Goal: Task Accomplishment & Management: Manage account settings

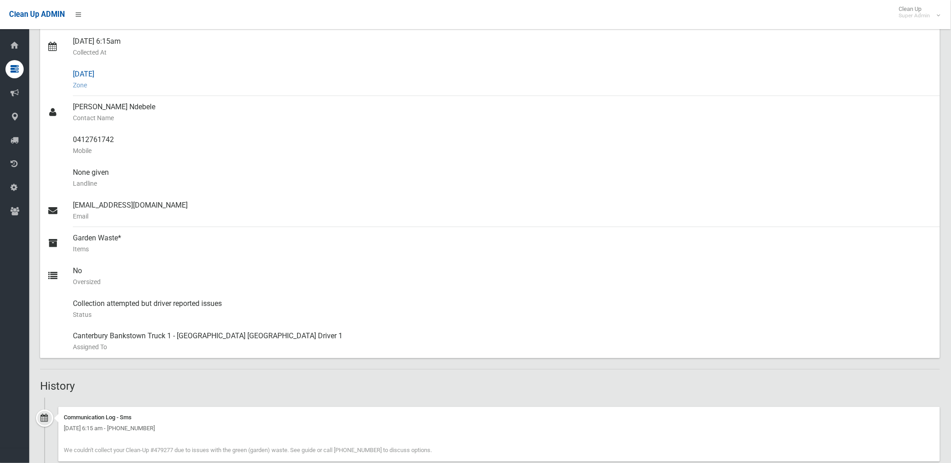
scroll to position [152, 0]
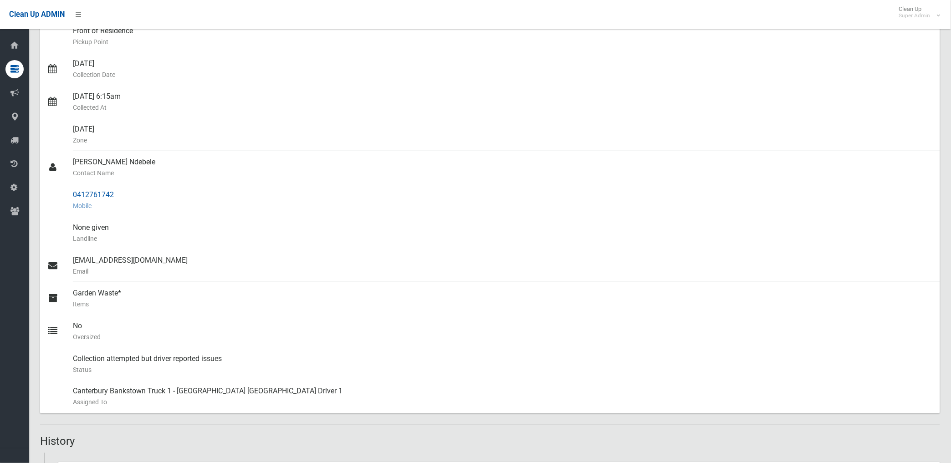
drag, startPoint x: 74, startPoint y: 195, endPoint x: 116, endPoint y: 194, distance: 42.4
click at [116, 194] on div "0412761742 Mobile" at bounding box center [503, 200] width 860 height 33
drag, startPoint x: 115, startPoint y: 194, endPoint x: 104, endPoint y: 196, distance: 11.2
copy div "0412761742"
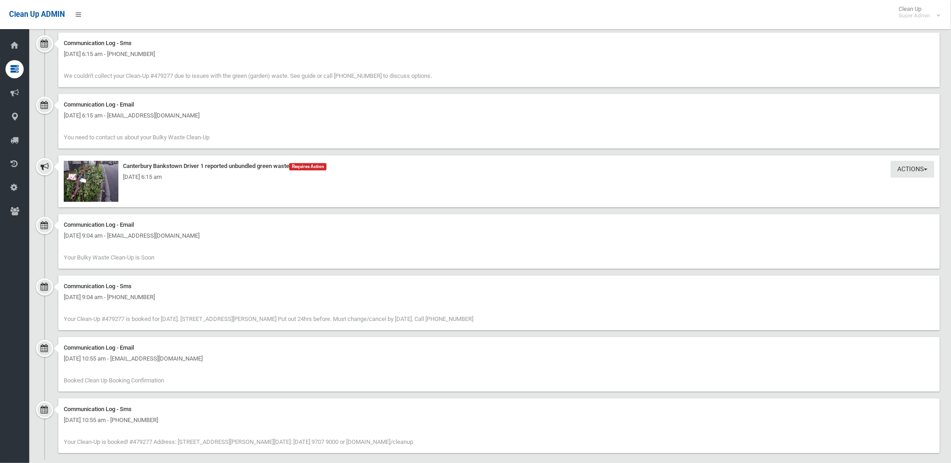
scroll to position [594, 0]
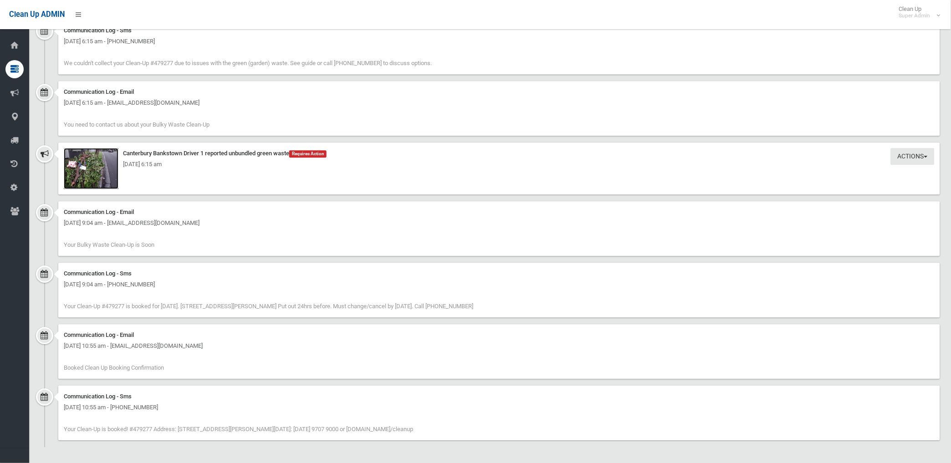
click at [102, 174] on img at bounding box center [91, 168] width 55 height 41
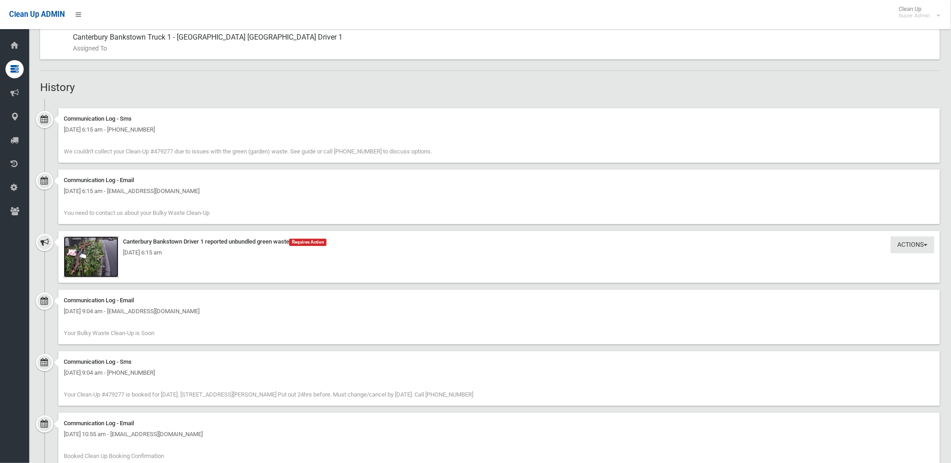
scroll to position [506, 0]
click at [102, 266] on img at bounding box center [91, 256] width 55 height 41
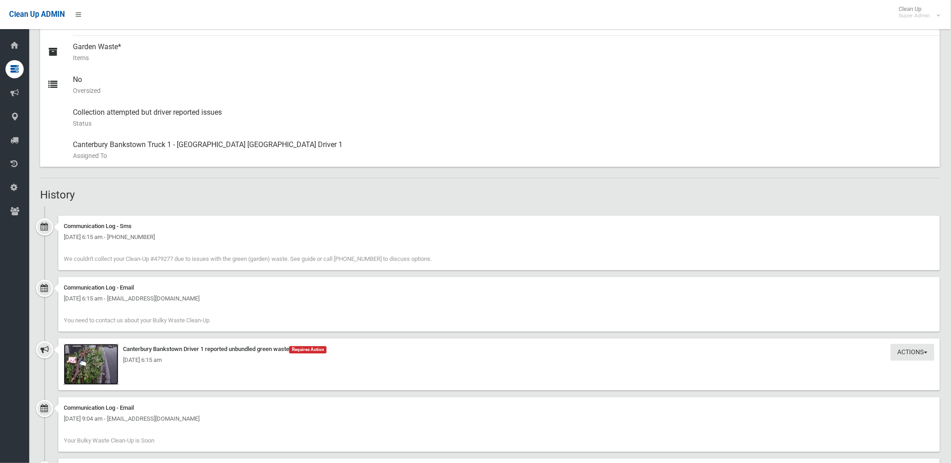
scroll to position [354, 0]
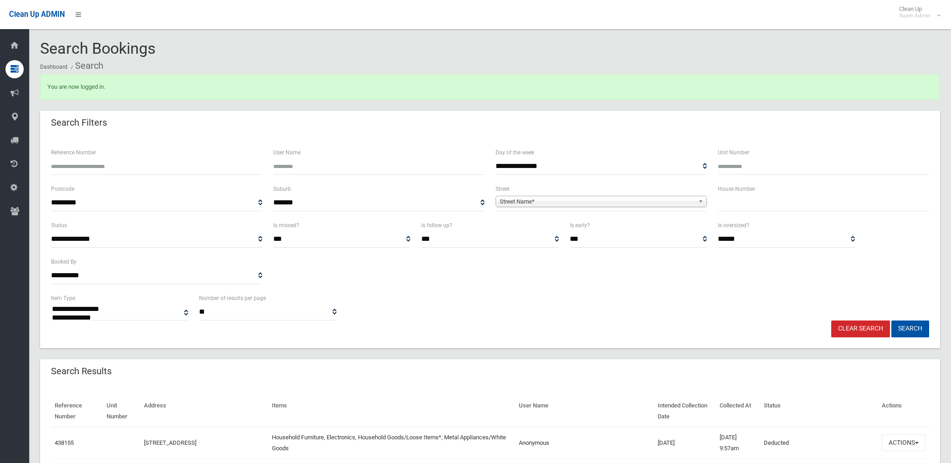
select select
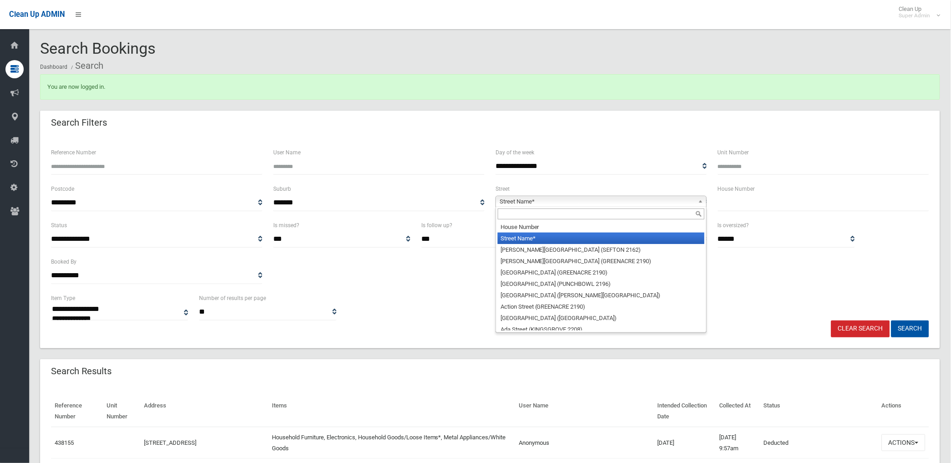
click at [586, 203] on span "Street Name*" at bounding box center [597, 201] width 195 height 11
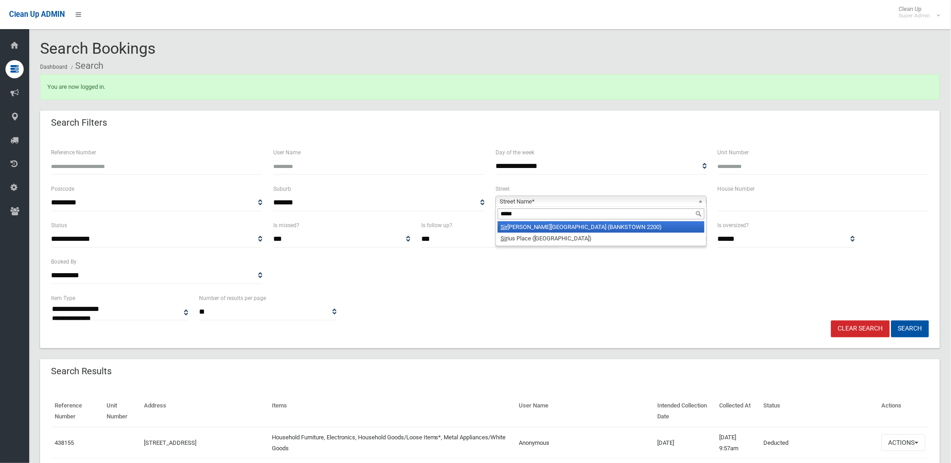
type input "******"
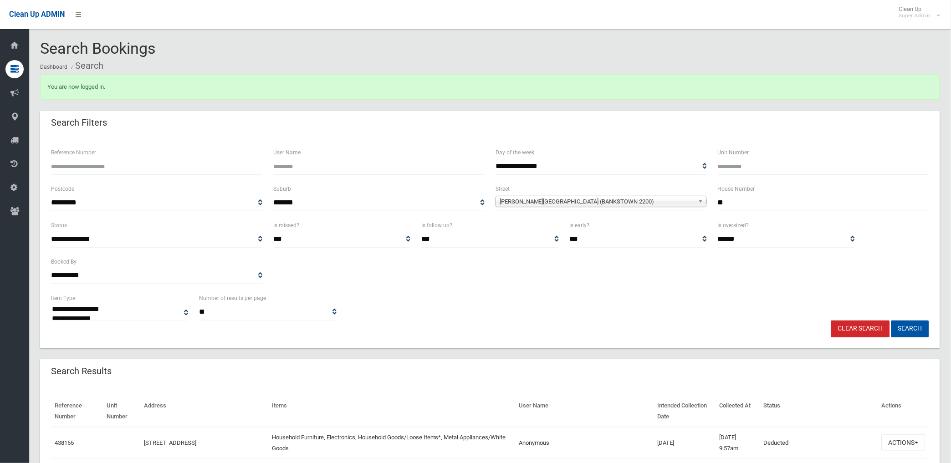
type input "**"
click at [891, 321] on button "Search" at bounding box center [910, 329] width 38 height 17
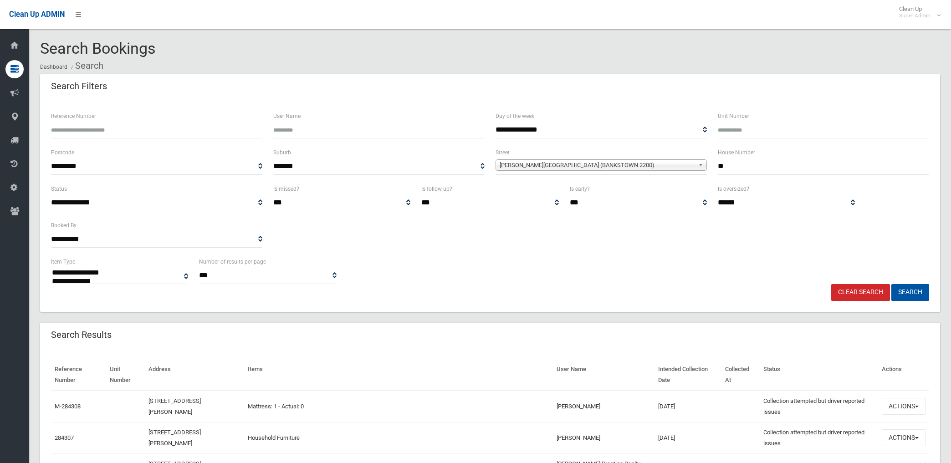
select select
click at [153, 128] on input "Reference Number" at bounding box center [156, 130] width 211 height 17
type input "******"
click at [891, 284] on button "Search" at bounding box center [910, 292] width 38 height 17
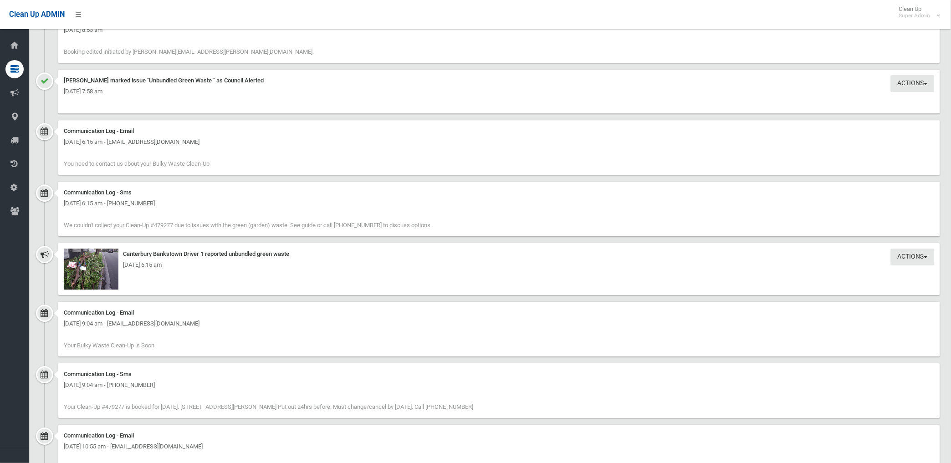
scroll to position [676, 0]
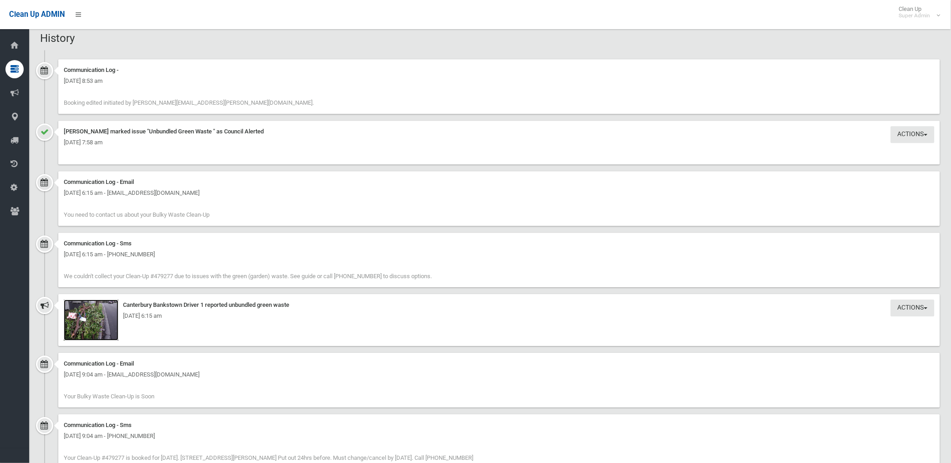
click at [97, 333] on img at bounding box center [91, 320] width 55 height 41
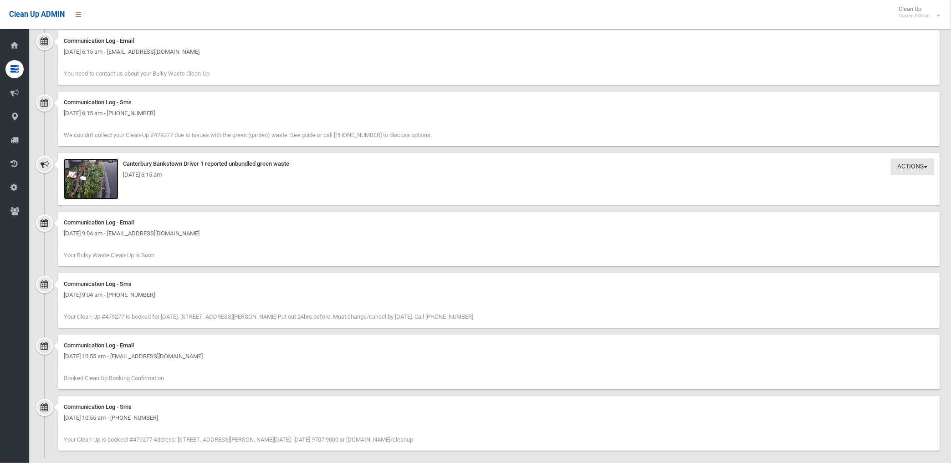
scroll to position [828, 0]
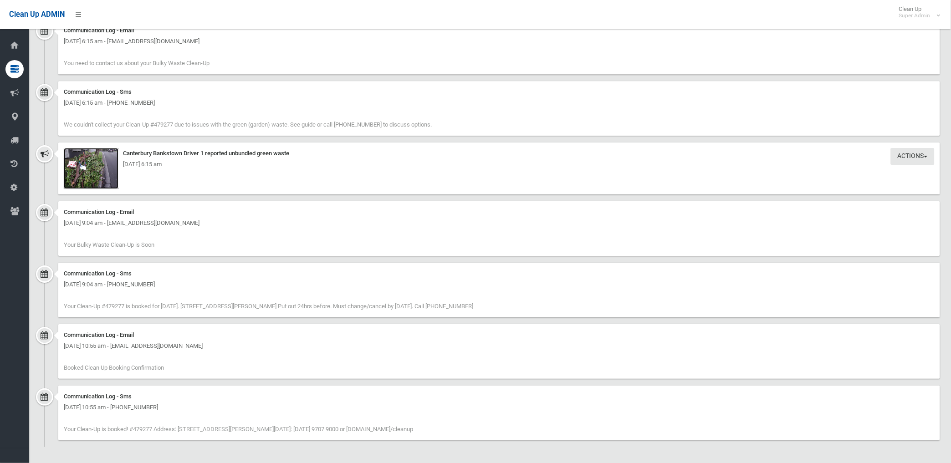
click at [100, 175] on img at bounding box center [91, 168] width 55 height 41
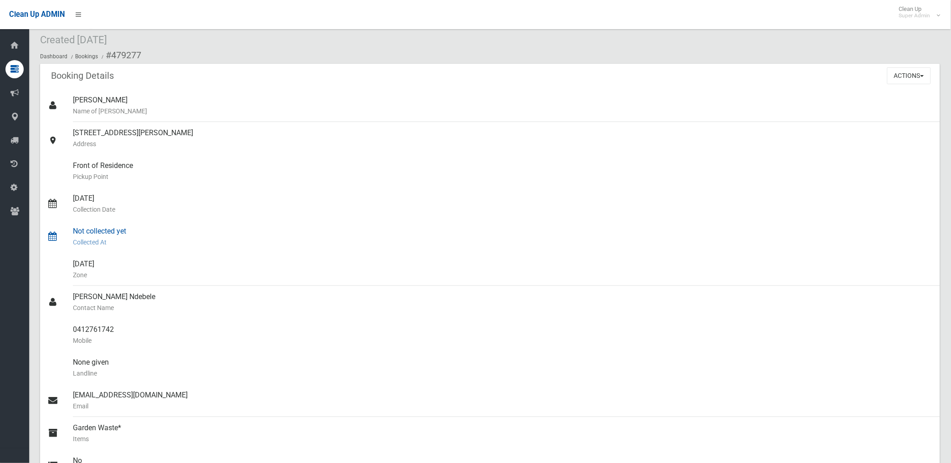
scroll to position [0, 0]
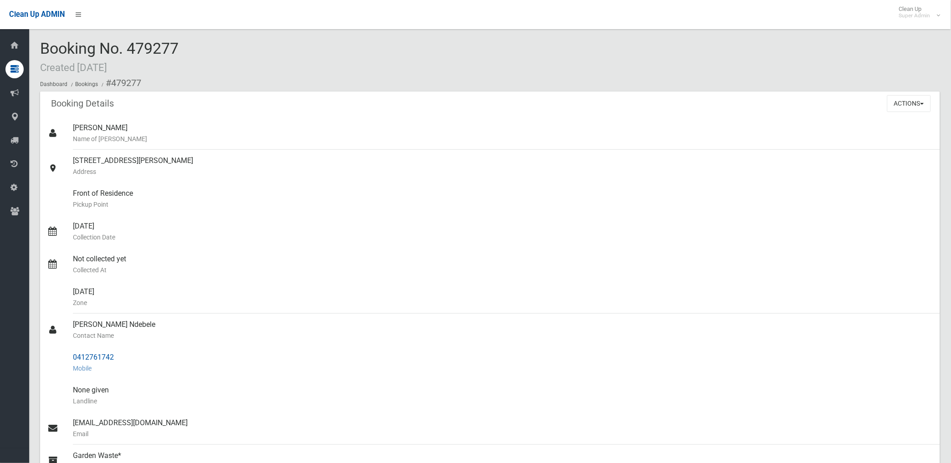
drag, startPoint x: 111, startPoint y: 81, endPoint x: 114, endPoint y: 359, distance: 278.3
copy section "479277 Booking Details Actions View Booking Edit Booking Clone Booking Add Book…"
click at [409, 182] on div "288A Marion Street, CONDELL PARK NSW 2200 Address" at bounding box center [503, 166] width 860 height 33
drag, startPoint x: 899, startPoint y: 105, endPoint x: 854, endPoint y: 132, distance: 52.1
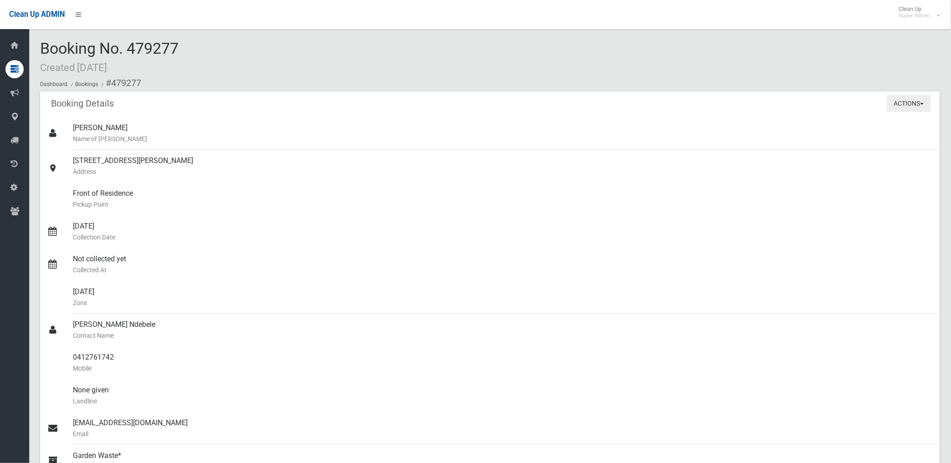
click at [899, 106] on button "Actions" at bounding box center [909, 103] width 44 height 17
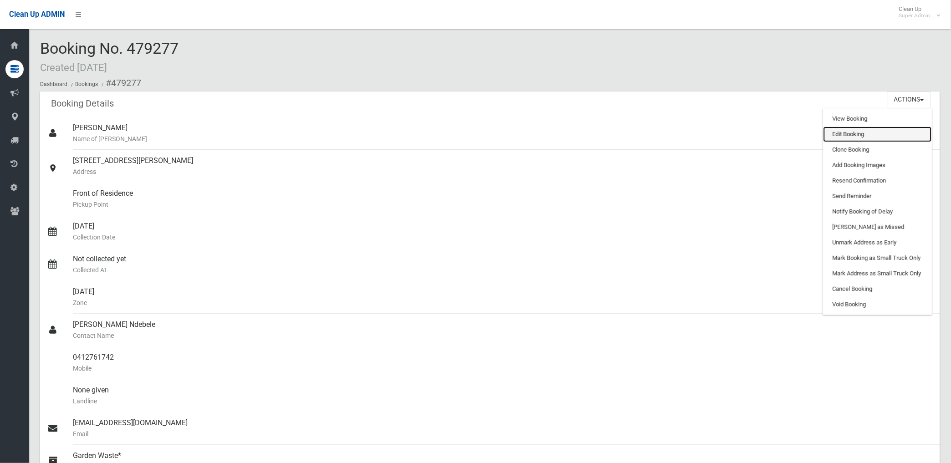
click at [846, 134] on link "Edit Booking" at bounding box center [877, 134] width 108 height 15
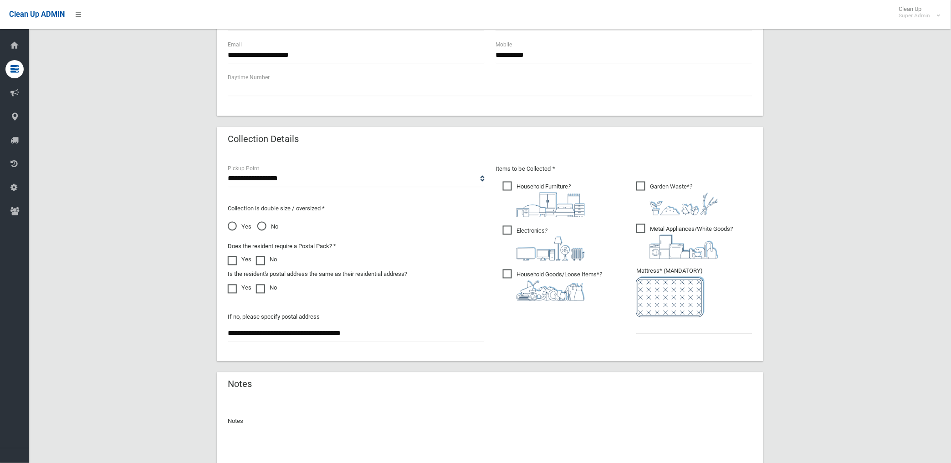
scroll to position [527, 0]
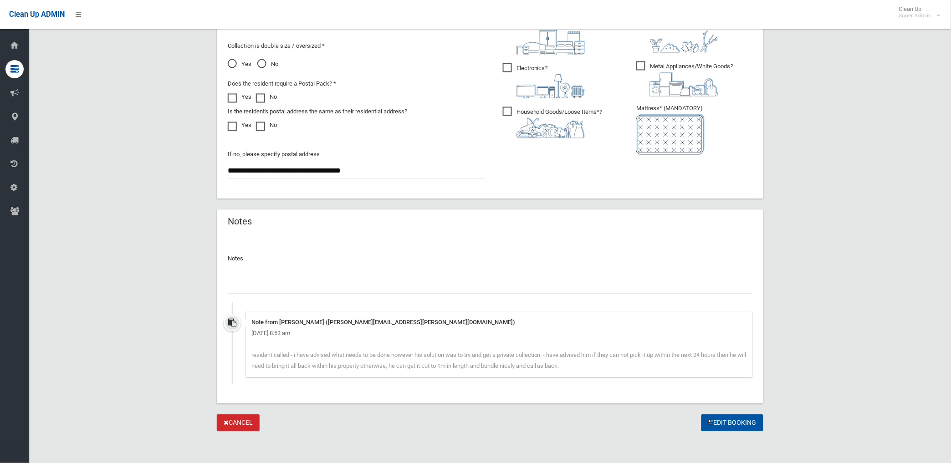
click at [279, 284] on input "text" at bounding box center [490, 285] width 525 height 17
paste input "********"
type input "**********"
click at [659, 164] on input "text" at bounding box center [694, 163] width 116 height 17
type input "*"
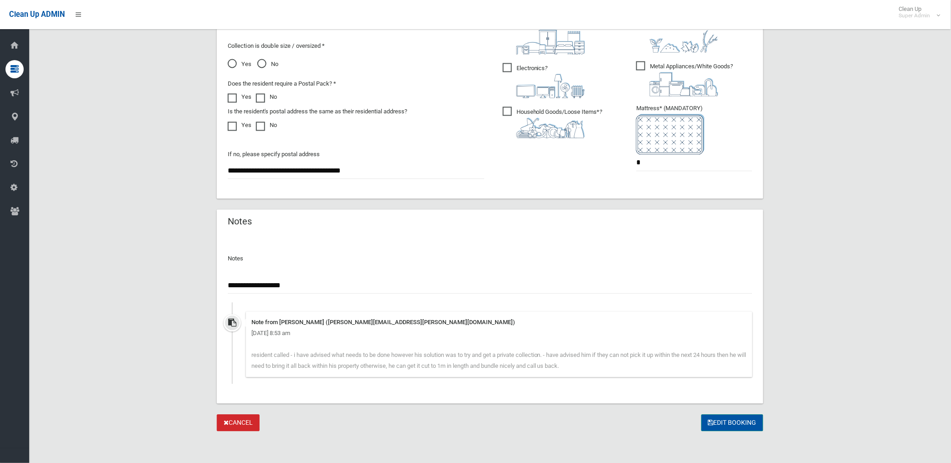
click at [725, 423] on button "Edit Booking" at bounding box center [732, 423] width 62 height 17
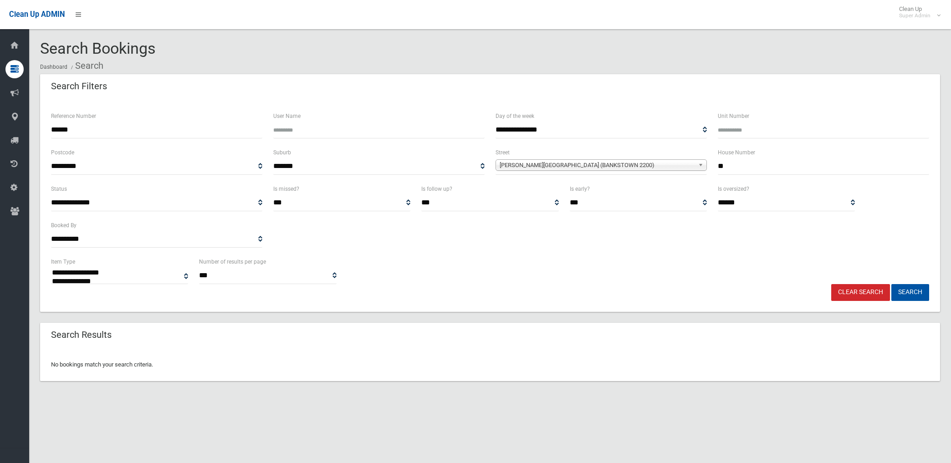
select select
click at [857, 294] on link "Clear Search" at bounding box center [860, 292] width 59 height 17
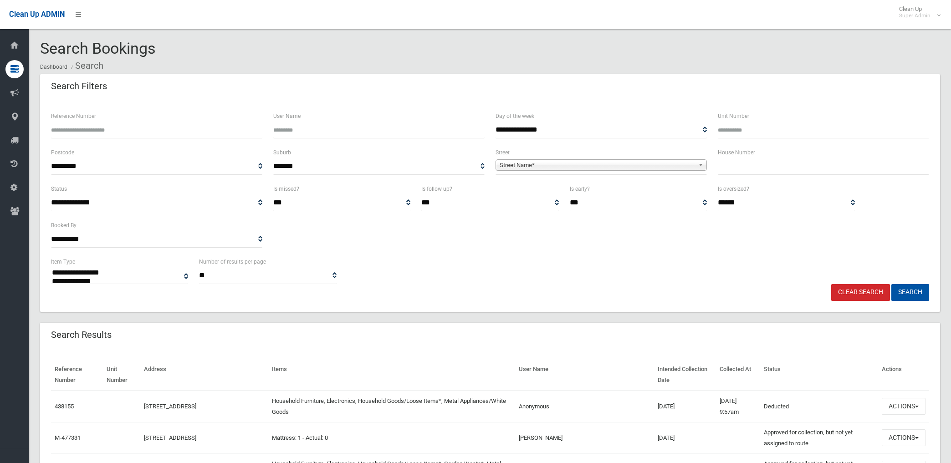
select select
type input "******"
click at [891, 284] on button "Search" at bounding box center [910, 292] width 38 height 17
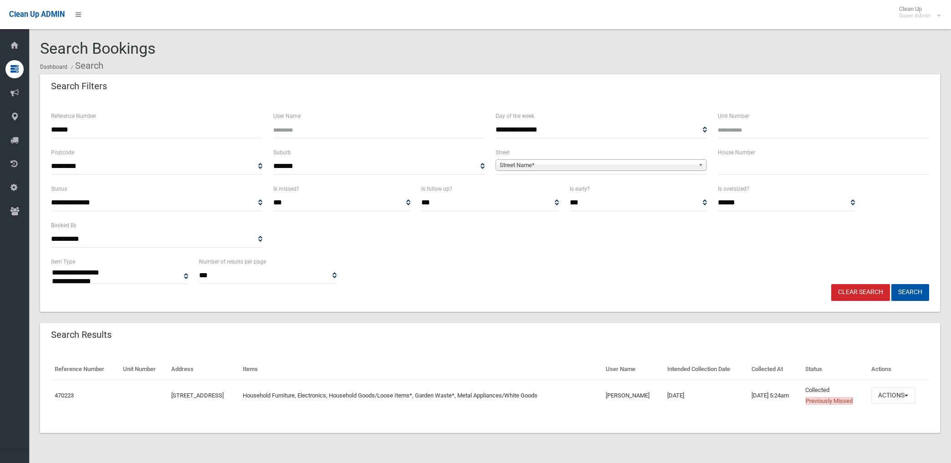
select select
click at [897, 398] on button "Actions" at bounding box center [893, 395] width 44 height 17
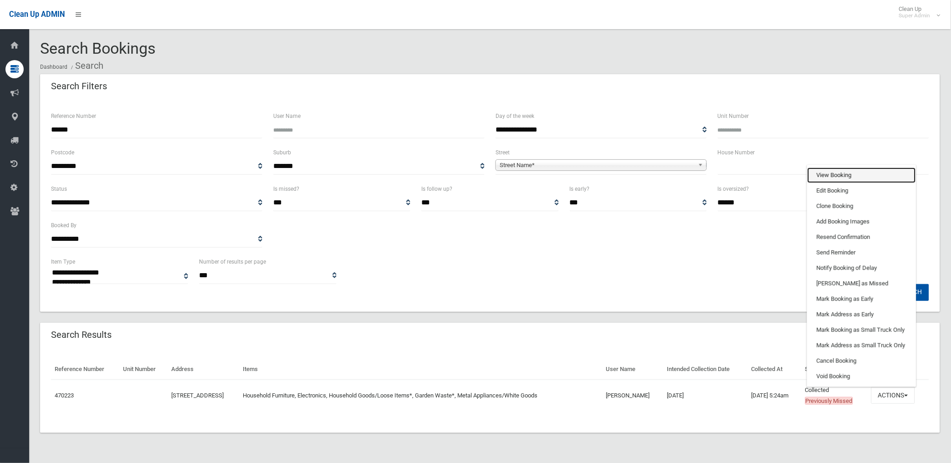
click at [849, 170] on link "View Booking" at bounding box center [862, 175] width 108 height 15
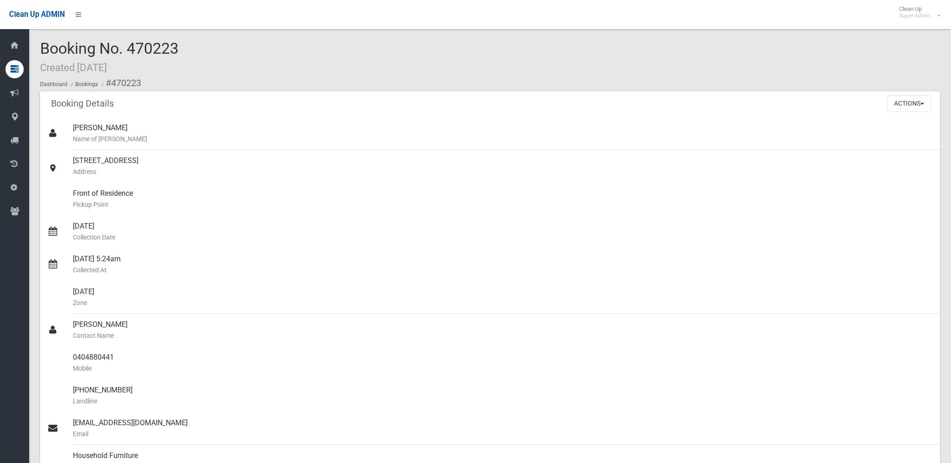
scroll to position [708, 0]
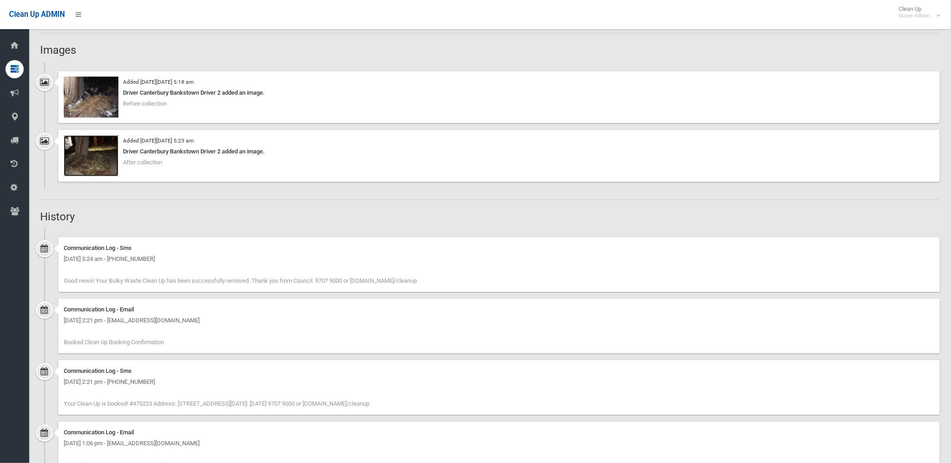
click at [107, 164] on img at bounding box center [91, 155] width 55 height 41
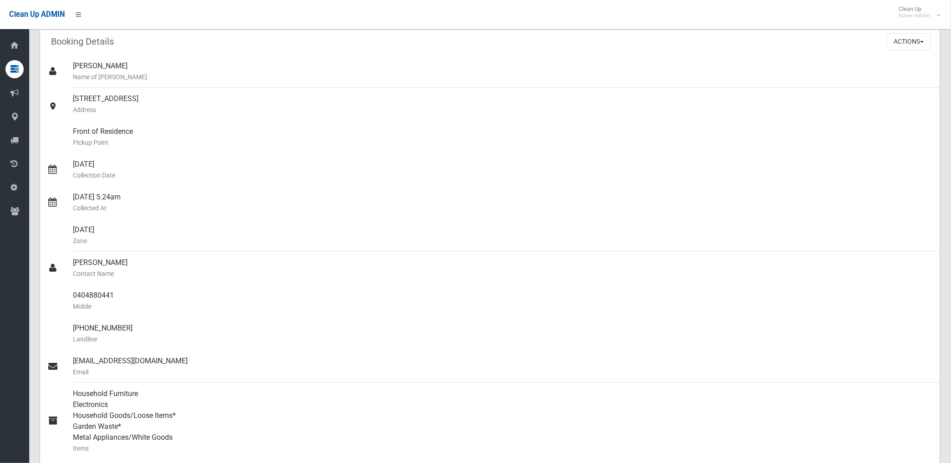
scroll to position [0, 0]
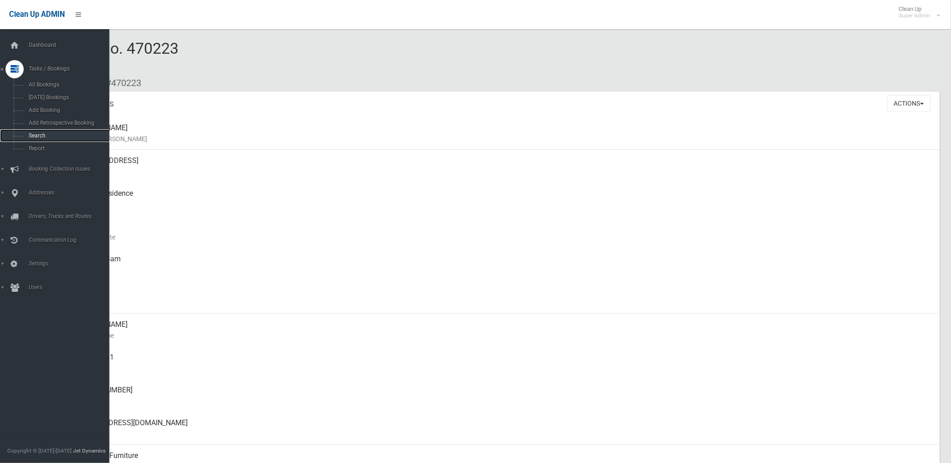
click at [39, 139] on span "Search" at bounding box center [67, 136] width 83 height 6
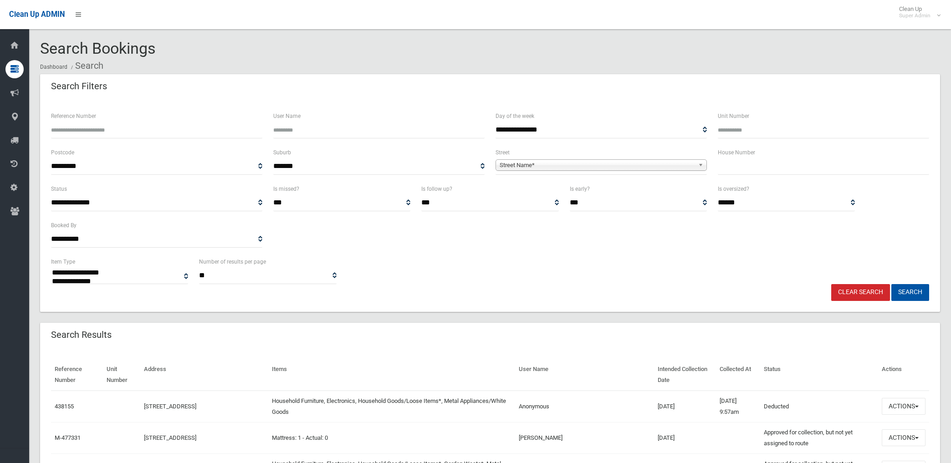
select select
click at [566, 161] on span "Street Name*" at bounding box center [597, 165] width 195 height 11
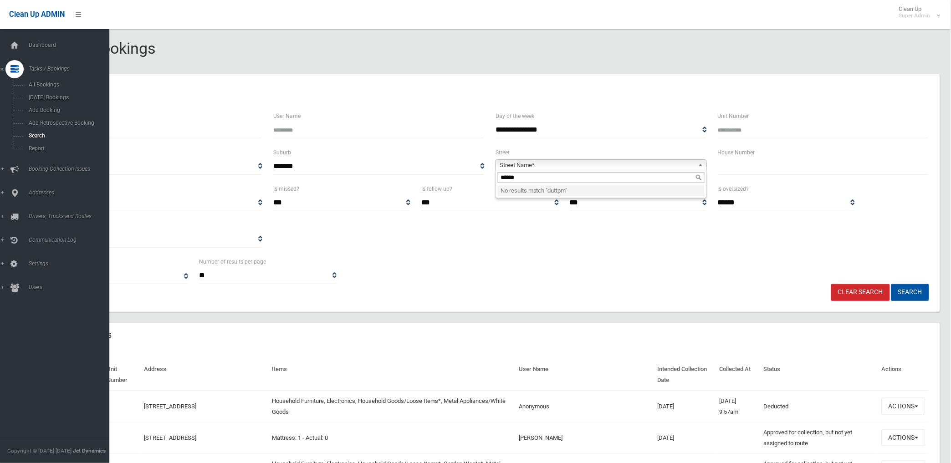
type input "******"
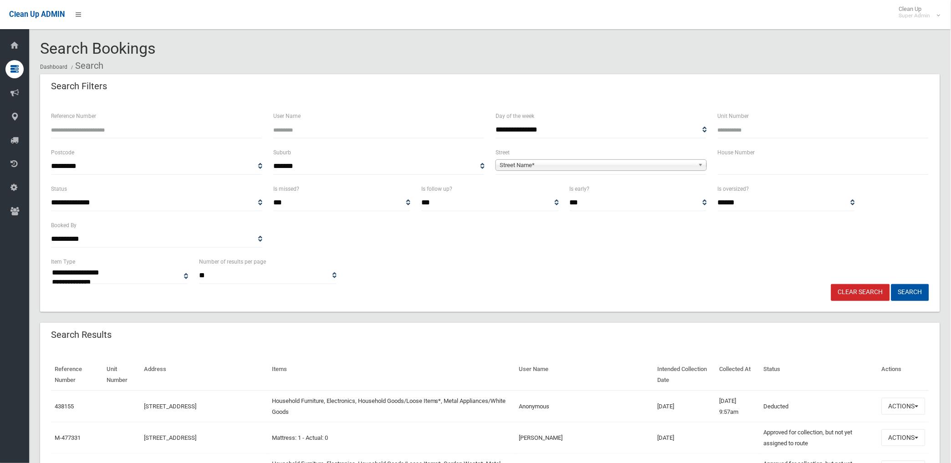
click at [543, 163] on span "Street Name*" at bounding box center [597, 165] width 195 height 11
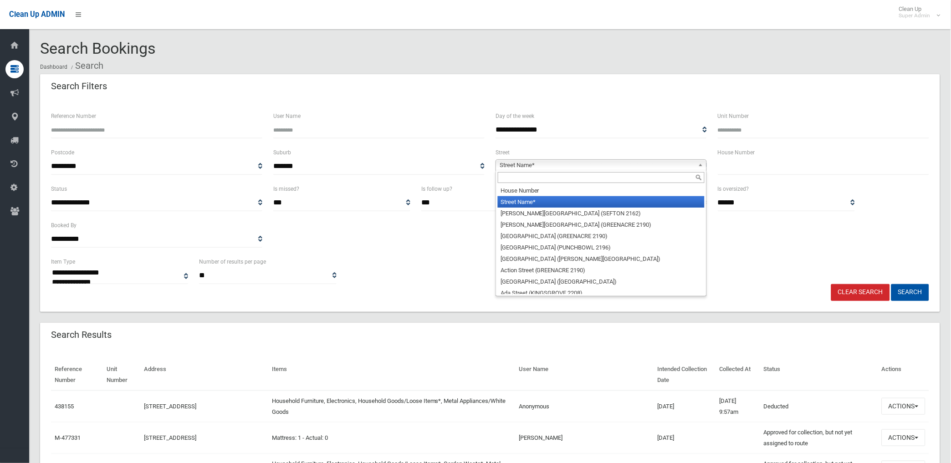
click at [133, 129] on input "Reference Number" at bounding box center [156, 130] width 211 height 17
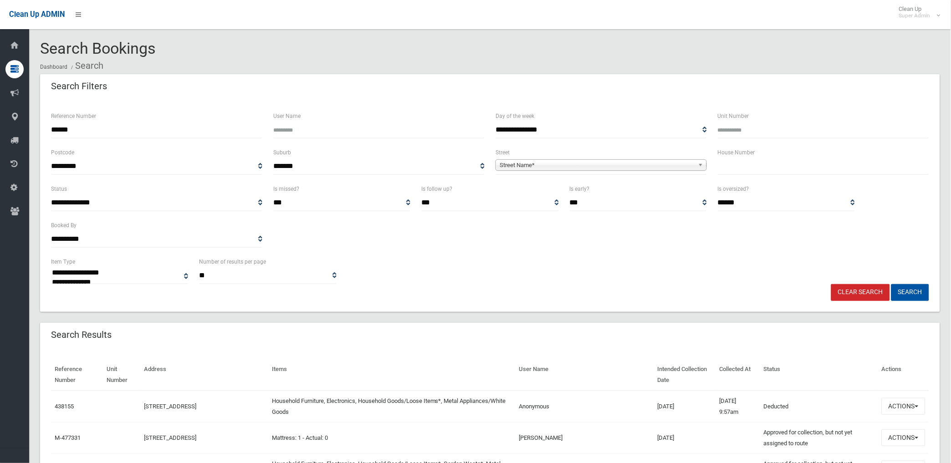
type input "******"
click at [891, 284] on button "Search" at bounding box center [910, 292] width 38 height 17
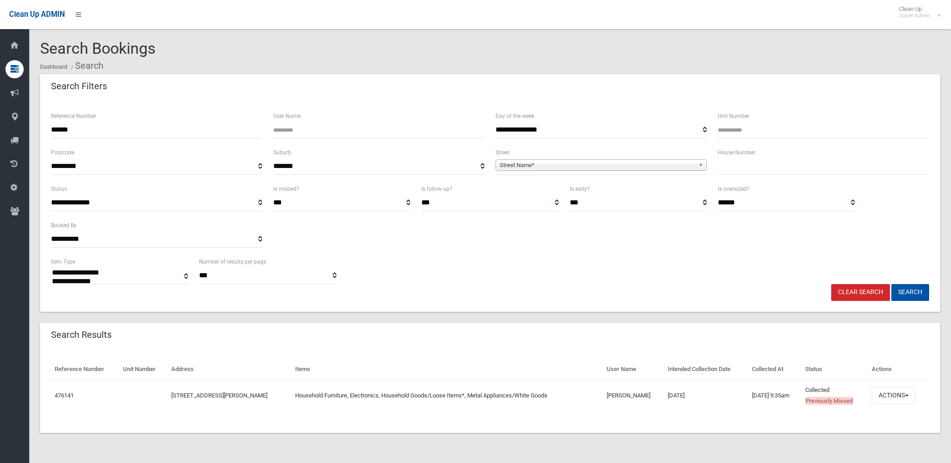
select select
click at [886, 393] on button "Actions" at bounding box center [894, 395] width 44 height 17
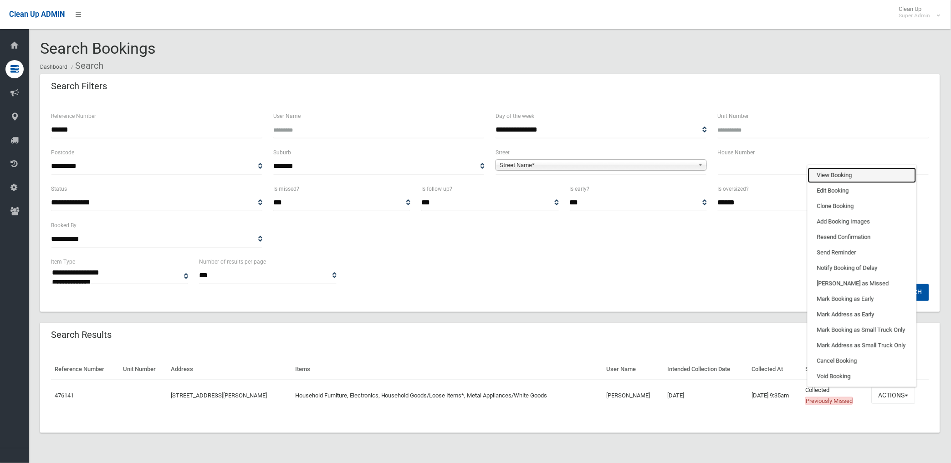
click at [843, 174] on link "View Booking" at bounding box center [862, 175] width 108 height 15
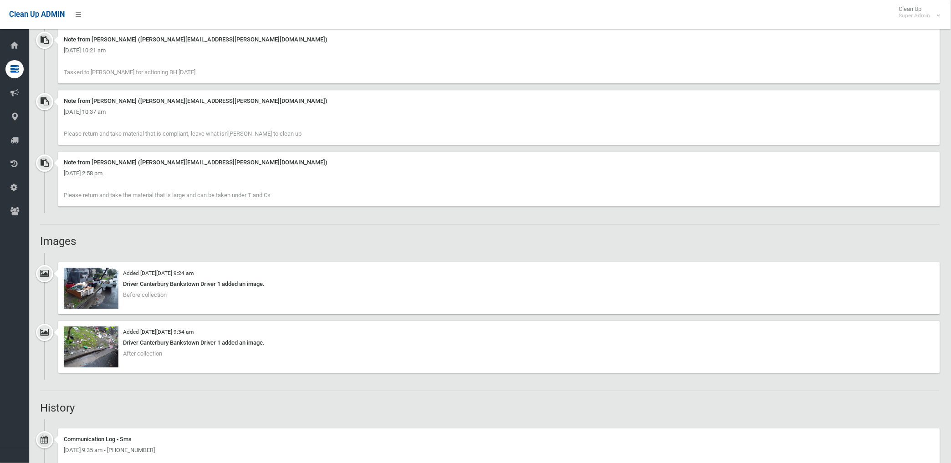
scroll to position [708, 0]
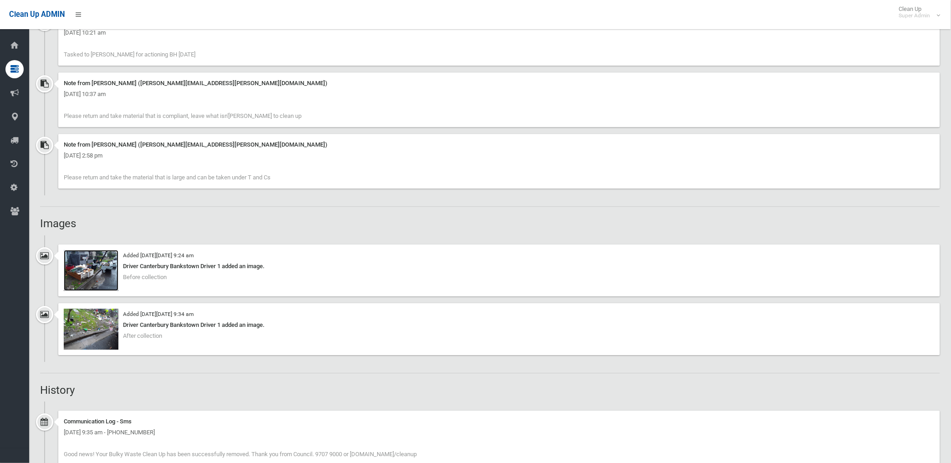
click at [101, 276] on img at bounding box center [91, 270] width 55 height 41
click at [99, 336] on img at bounding box center [91, 329] width 55 height 41
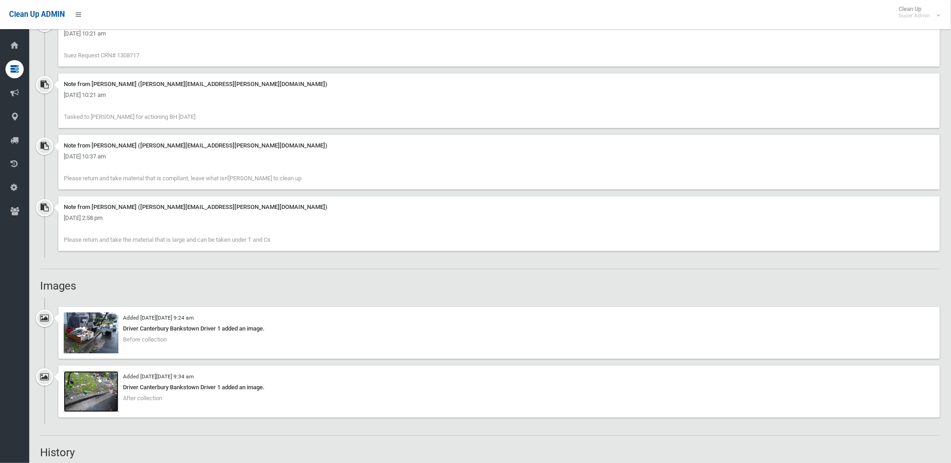
scroll to position [658, 0]
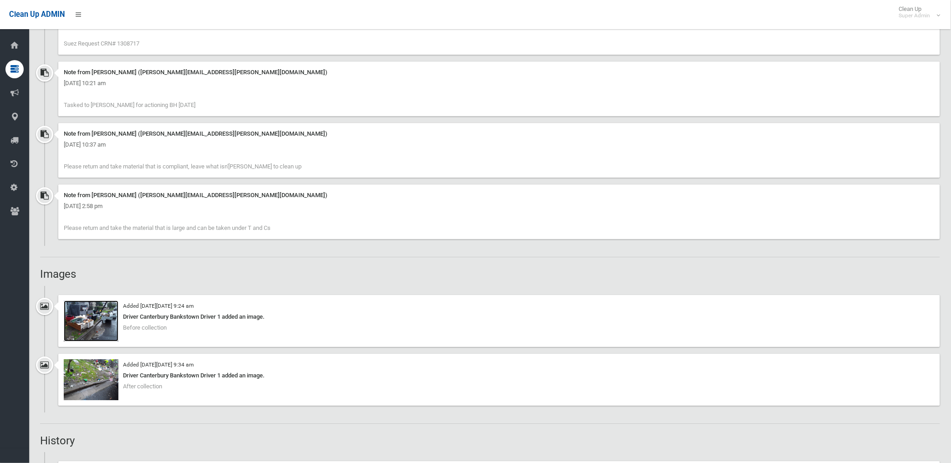
click at [112, 322] on img at bounding box center [91, 321] width 55 height 41
click at [91, 382] on img at bounding box center [91, 379] width 55 height 41
click at [96, 328] on img at bounding box center [91, 321] width 55 height 41
click at [96, 330] on img at bounding box center [91, 321] width 55 height 41
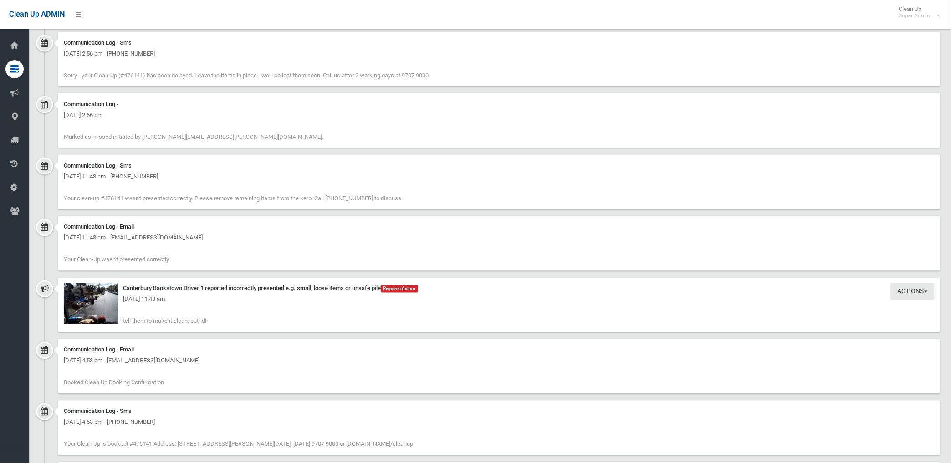
scroll to position [1417, 0]
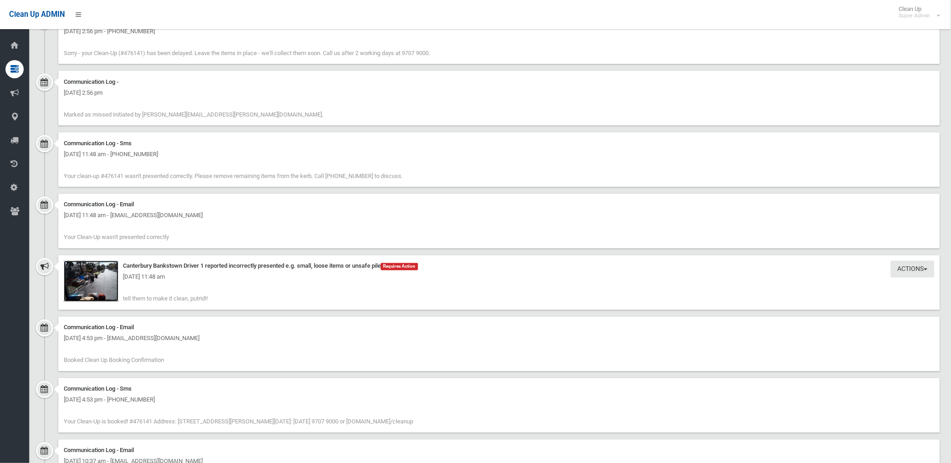
click at [106, 289] on img at bounding box center [91, 281] width 55 height 41
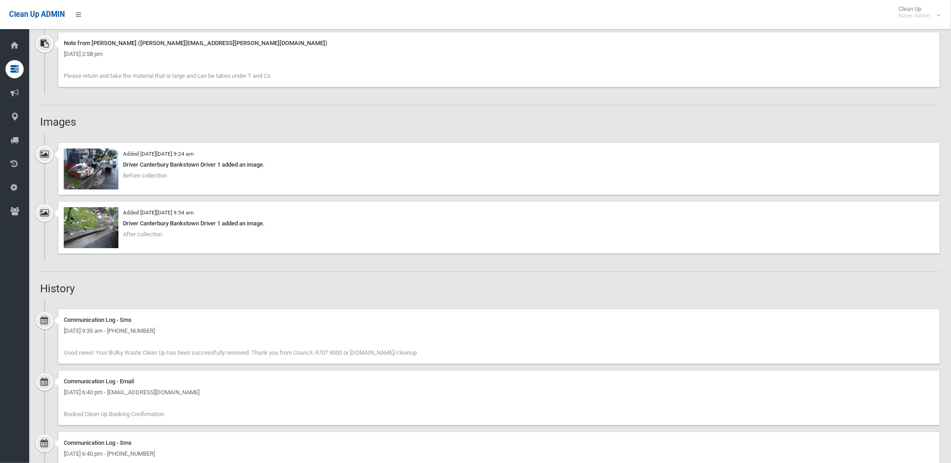
scroll to position [809, 0]
click at [93, 168] on img at bounding box center [91, 169] width 55 height 41
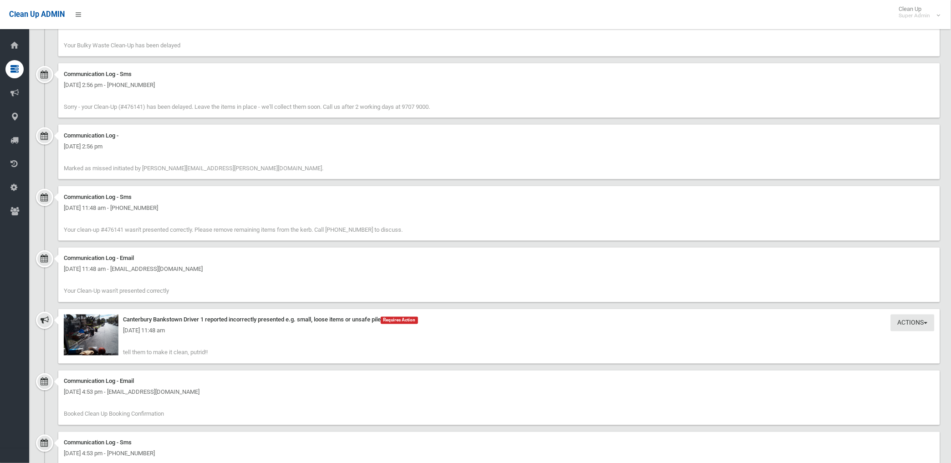
scroll to position [1518, 0]
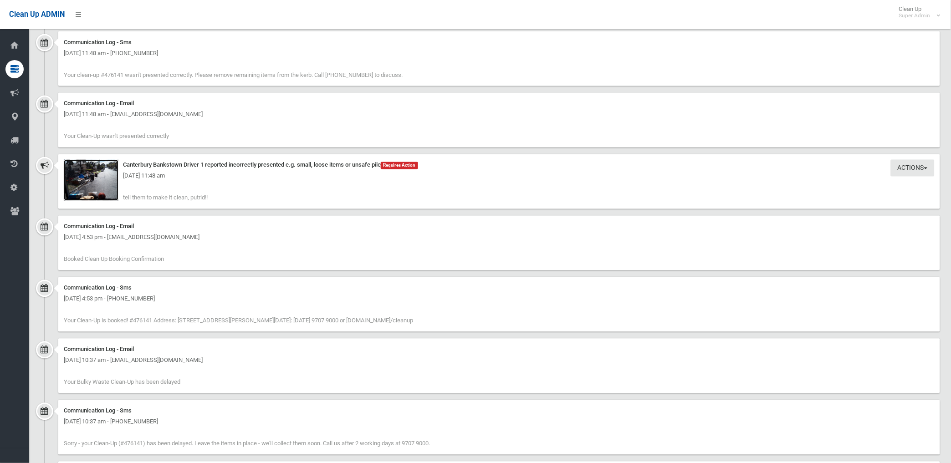
click at [98, 189] on img at bounding box center [91, 180] width 55 height 41
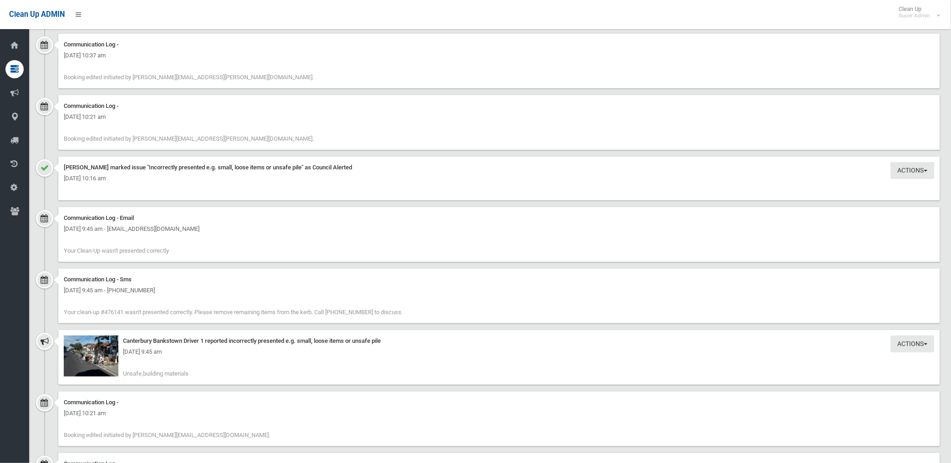
scroll to position [2024, 0]
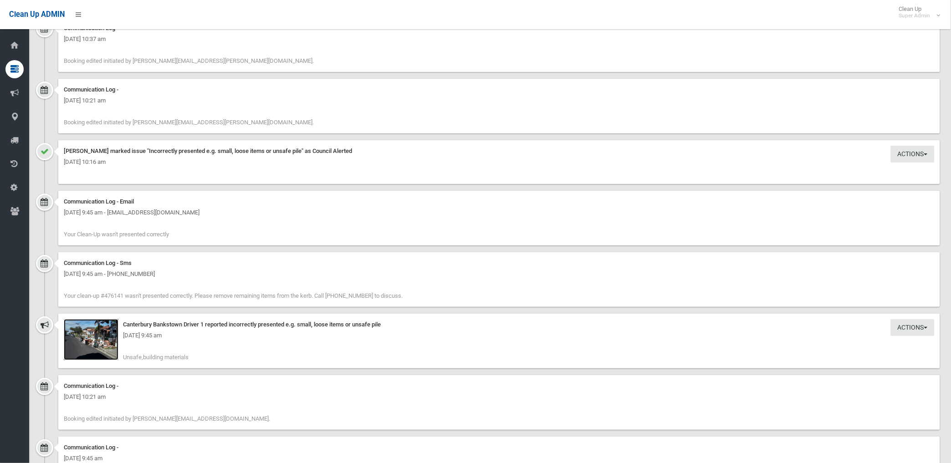
click at [104, 347] on img at bounding box center [91, 339] width 55 height 41
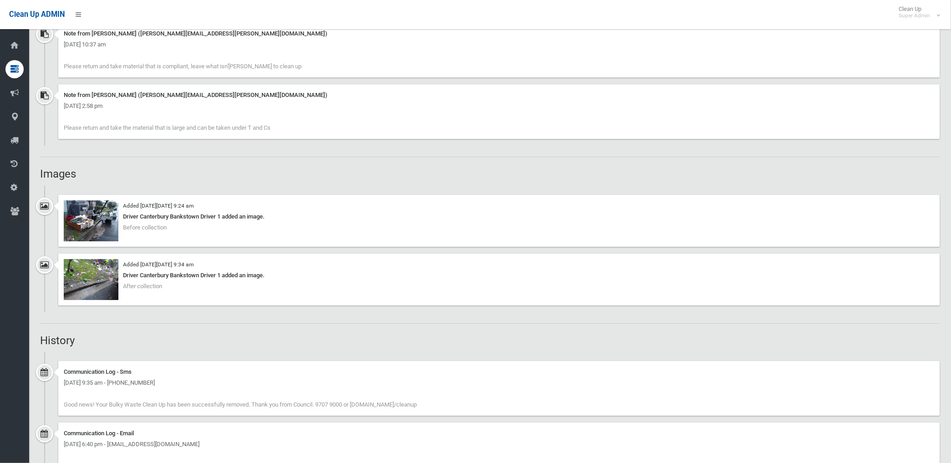
scroll to position [658, 0]
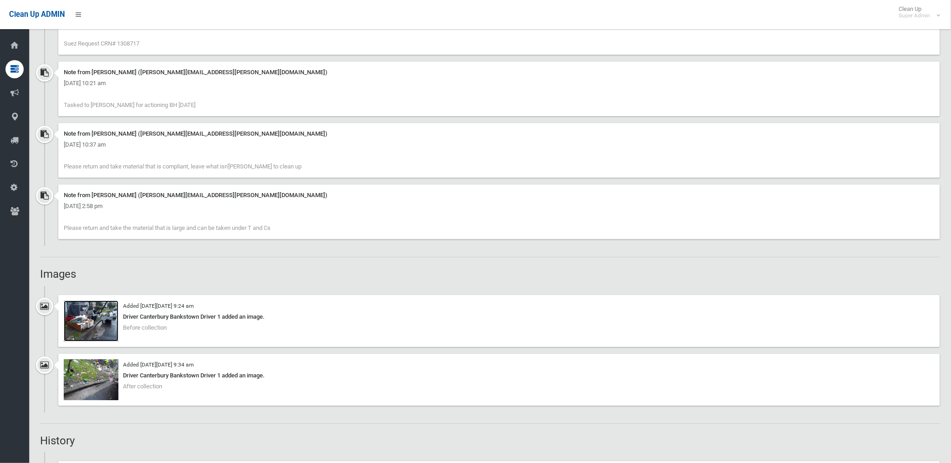
click at [105, 329] on img at bounding box center [91, 321] width 55 height 41
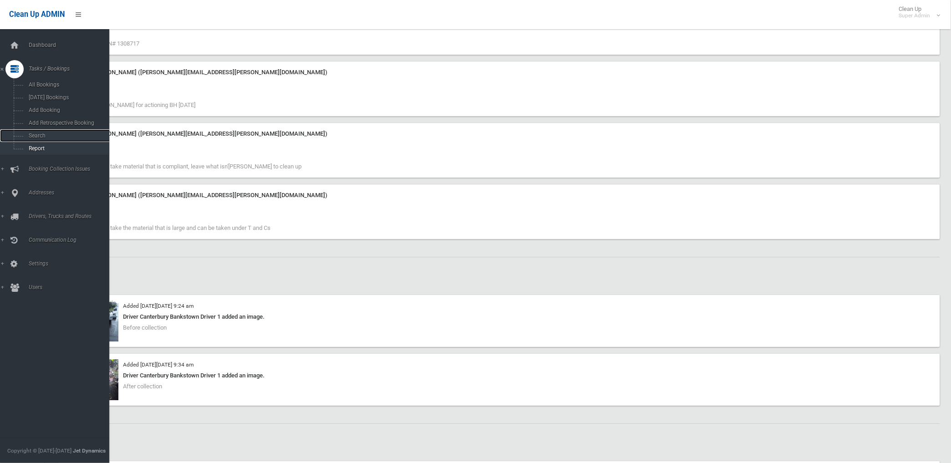
drag, startPoint x: 32, startPoint y: 136, endPoint x: 49, endPoint y: 144, distance: 18.5
click at [32, 136] on span "Search" at bounding box center [67, 136] width 83 height 6
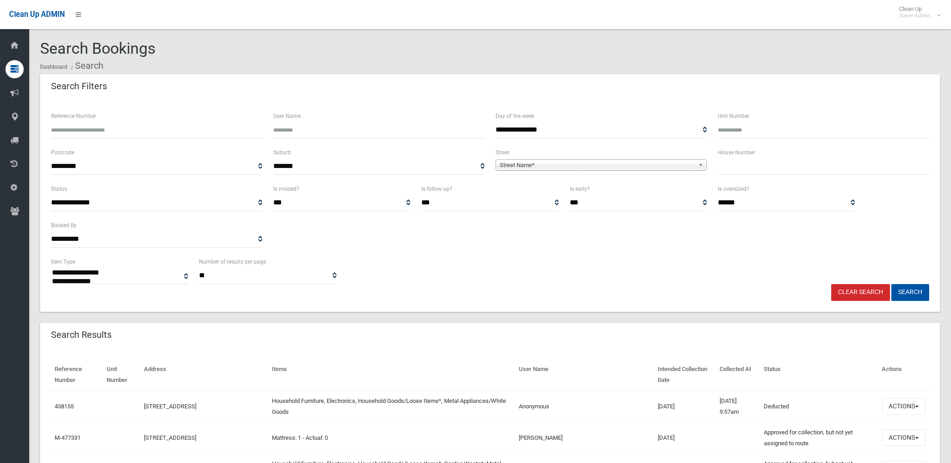
select select
type input "*"
type input "******"
click at [891, 284] on button "Search" at bounding box center [910, 292] width 38 height 17
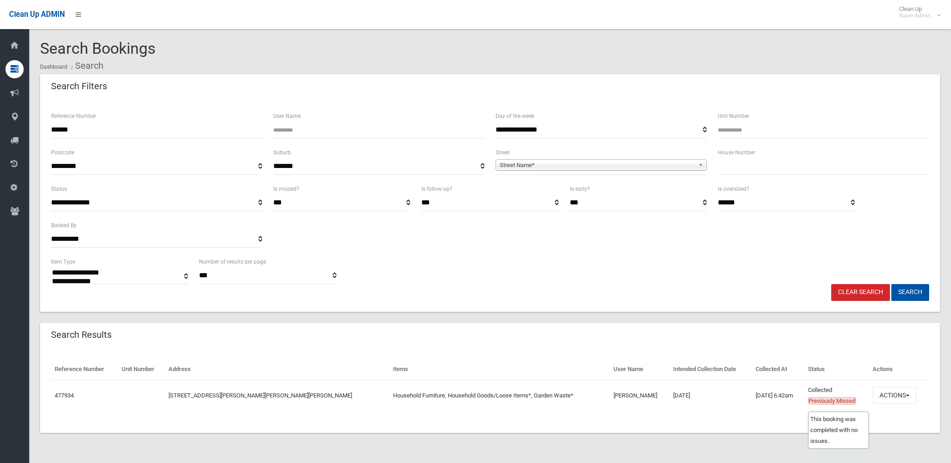
select select
click at [884, 395] on button "Actions" at bounding box center [895, 395] width 44 height 17
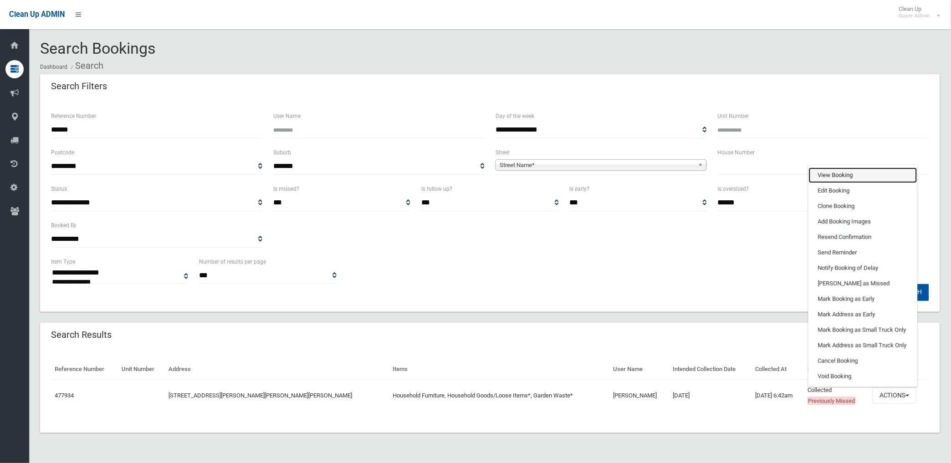
click at [833, 172] on link "View Booking" at bounding box center [863, 175] width 108 height 15
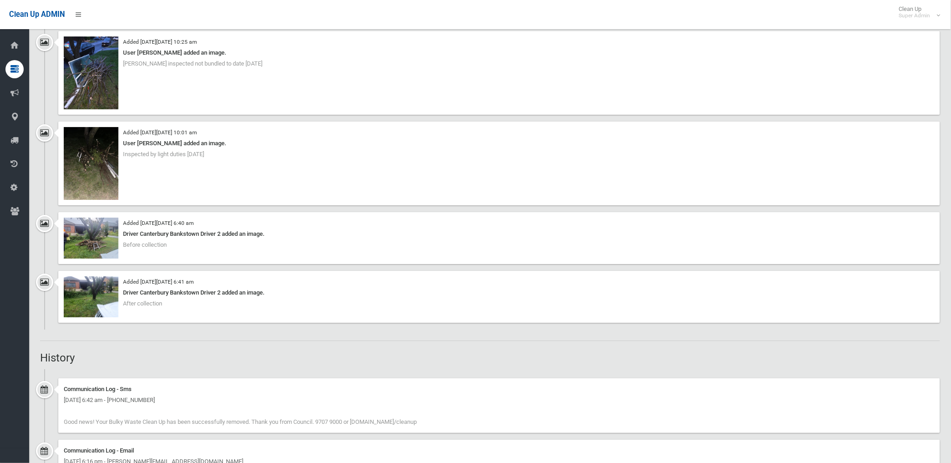
scroll to position [860, 0]
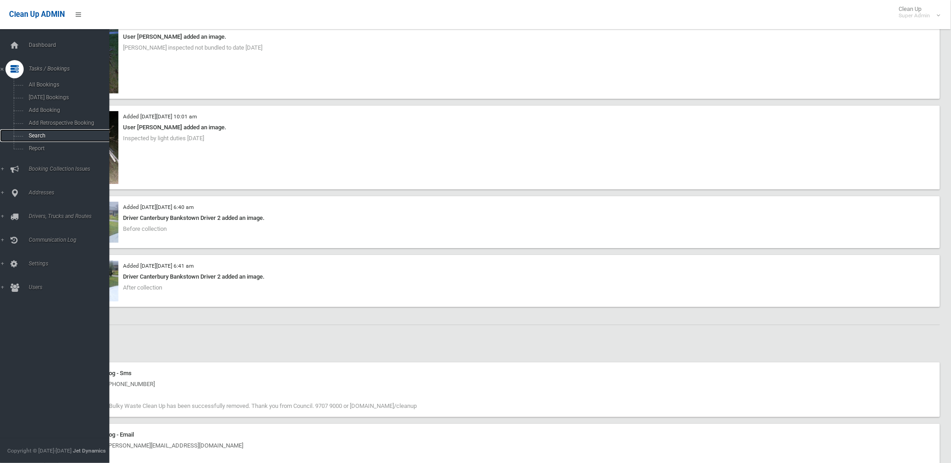
drag, startPoint x: 39, startPoint y: 134, endPoint x: 71, endPoint y: 138, distance: 32.5
click at [39, 134] on span "Search" at bounding box center [67, 136] width 83 height 6
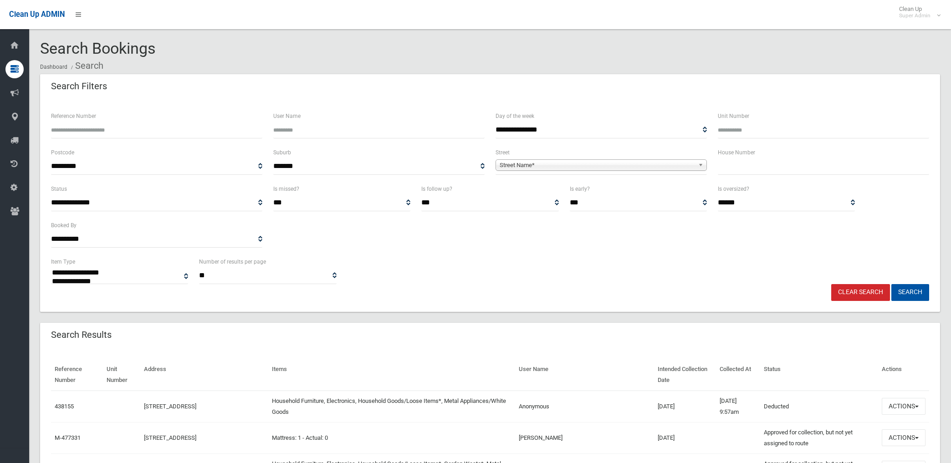
select select
click at [164, 125] on input "Reference Number" at bounding box center [156, 130] width 211 height 17
type input "******"
click at [891, 284] on button "Search" at bounding box center [910, 292] width 38 height 17
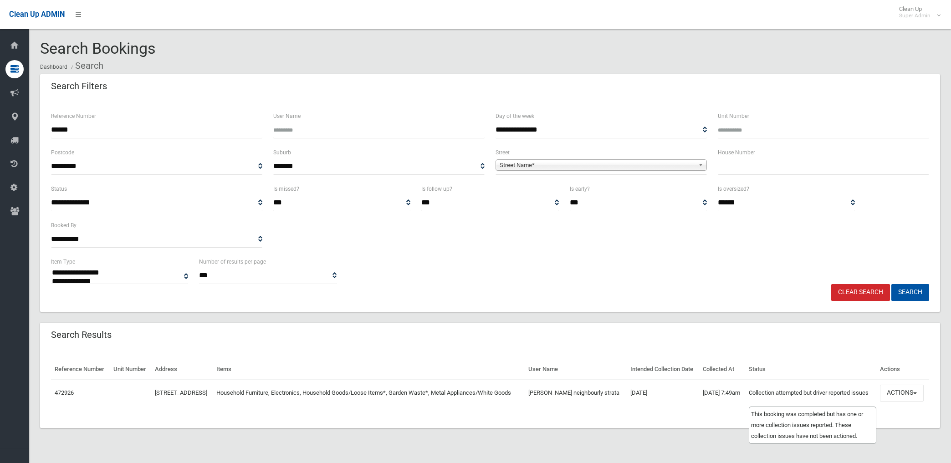
select select
click at [904, 402] on button "Actions" at bounding box center [902, 393] width 44 height 17
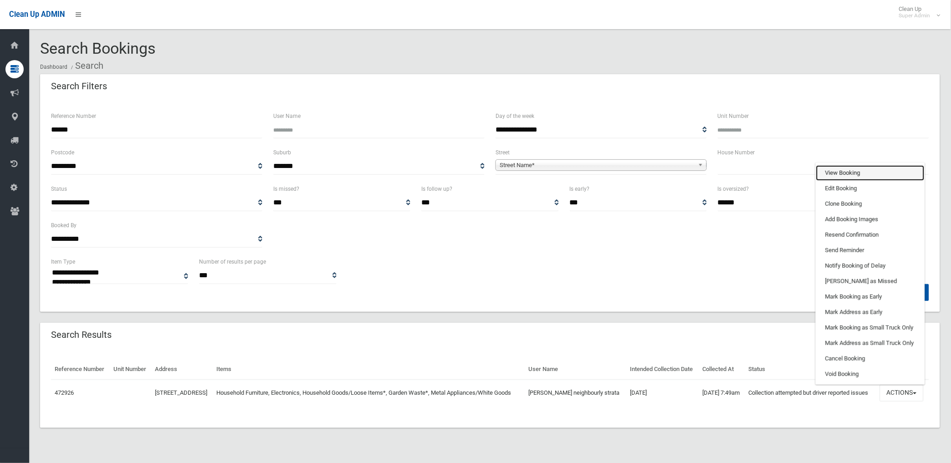
click at [837, 181] on link "View Booking" at bounding box center [870, 172] width 108 height 15
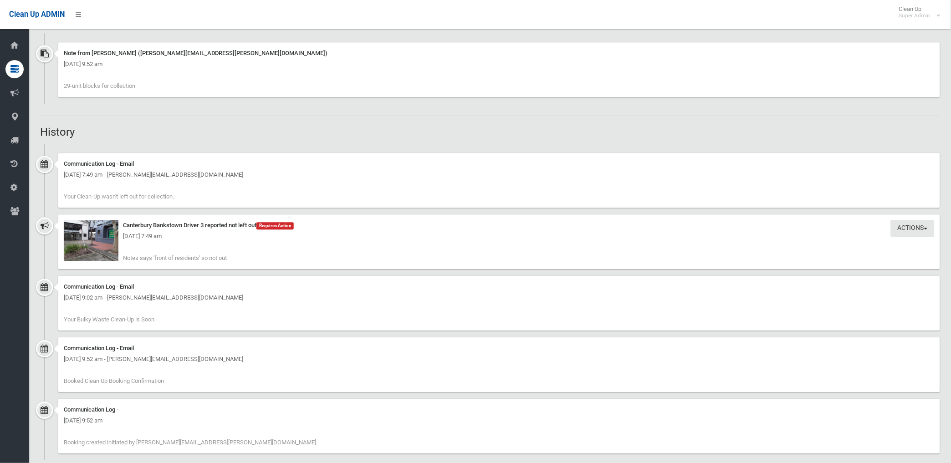
scroll to position [697, 0]
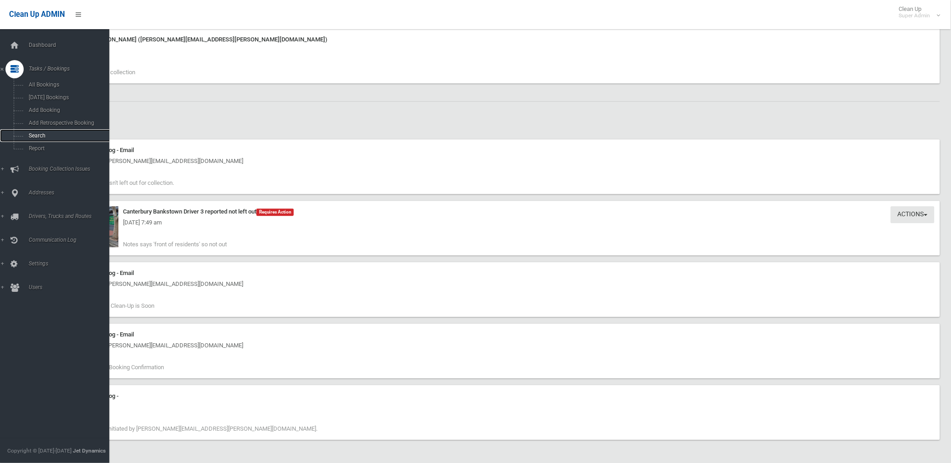
click at [40, 135] on span "Search" at bounding box center [67, 136] width 83 height 6
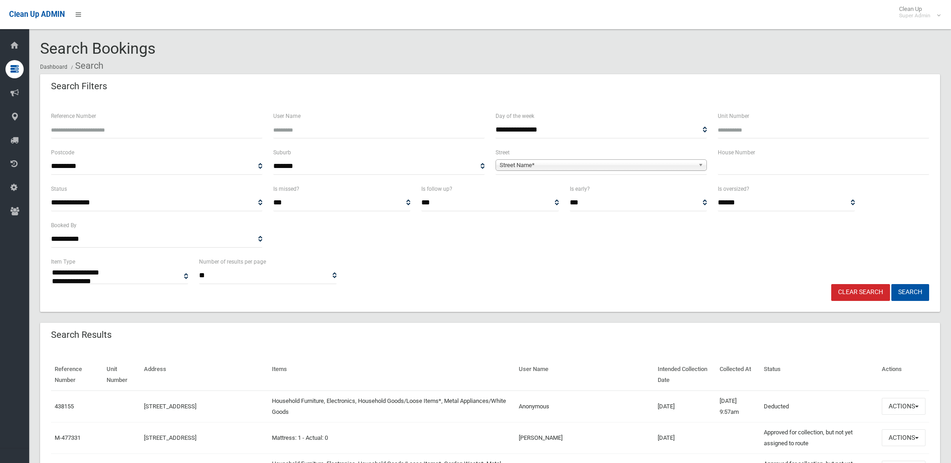
select select
click at [178, 134] on input "Reference Number" at bounding box center [156, 130] width 211 height 17
type input "******"
click at [891, 284] on button "Search" at bounding box center [910, 292] width 38 height 17
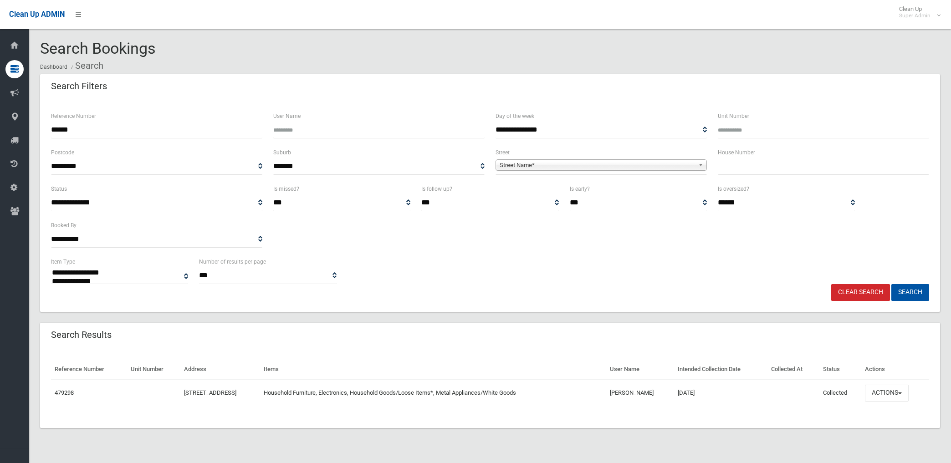
select select
click at [893, 393] on button "Actions" at bounding box center [887, 393] width 44 height 17
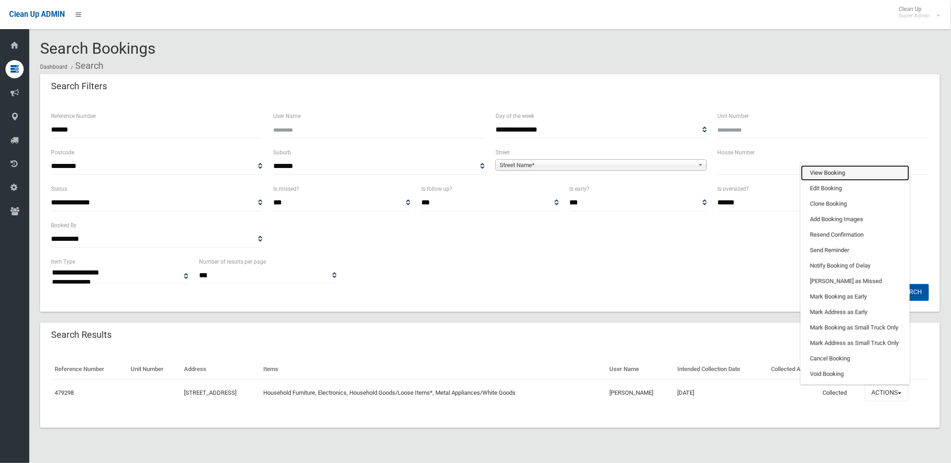
click at [827, 174] on link "View Booking" at bounding box center [855, 172] width 108 height 15
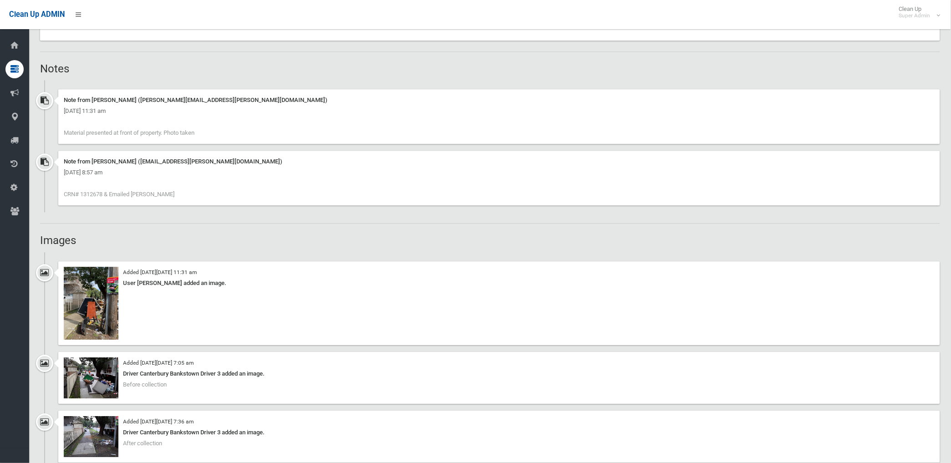
scroll to position [708, 0]
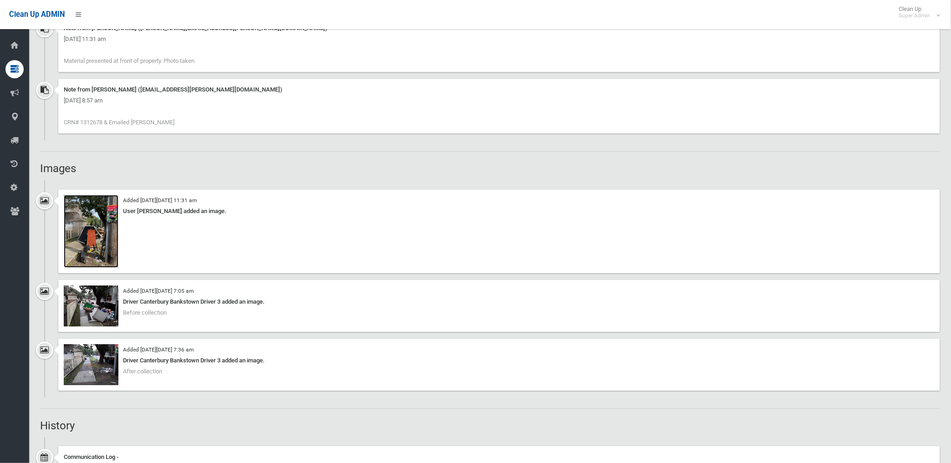
click at [99, 253] on img at bounding box center [91, 231] width 55 height 73
click at [102, 310] on img at bounding box center [91, 306] width 55 height 41
click at [105, 368] on img at bounding box center [91, 364] width 55 height 41
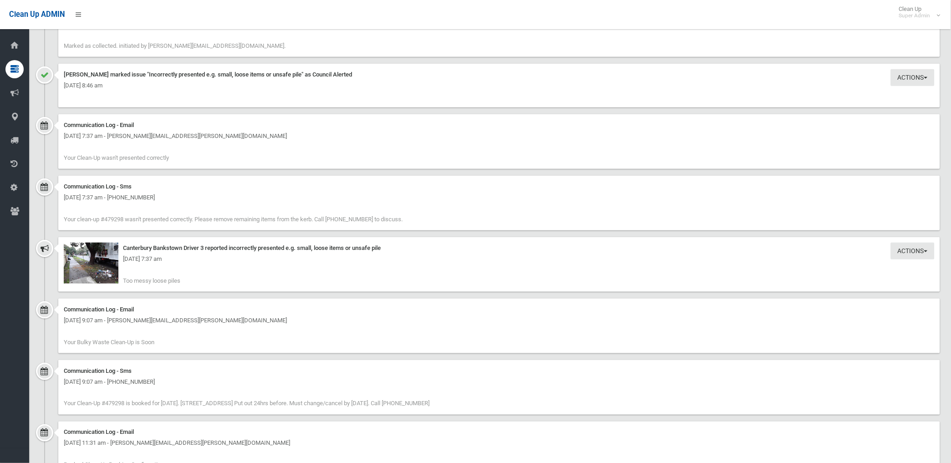
scroll to position [1214, 0]
click at [106, 269] on img at bounding box center [91, 262] width 55 height 41
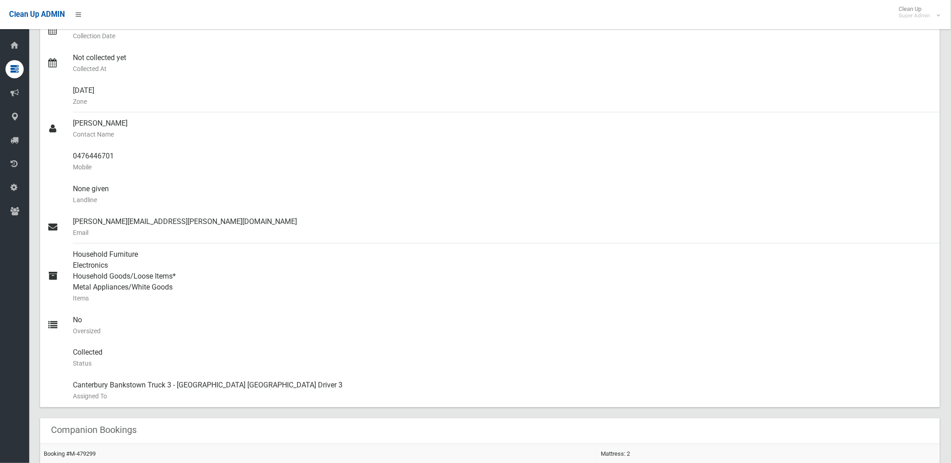
scroll to position [0, 0]
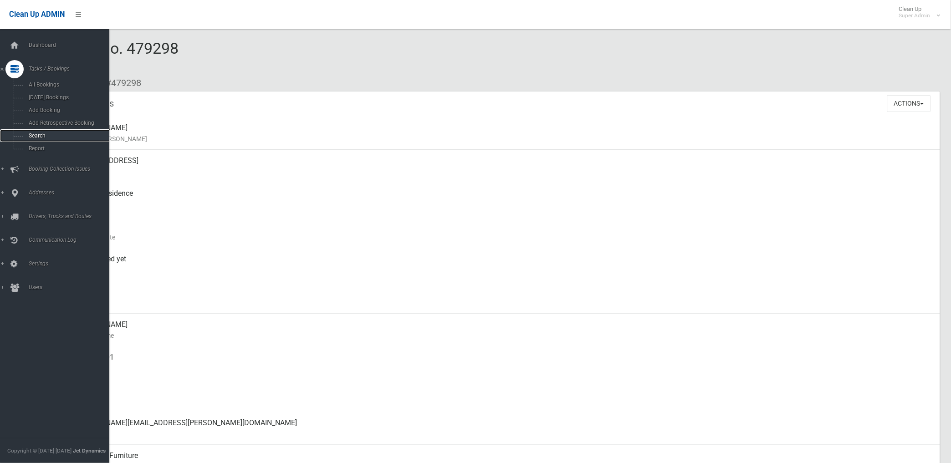
click at [39, 138] on span "Search" at bounding box center [67, 136] width 83 height 6
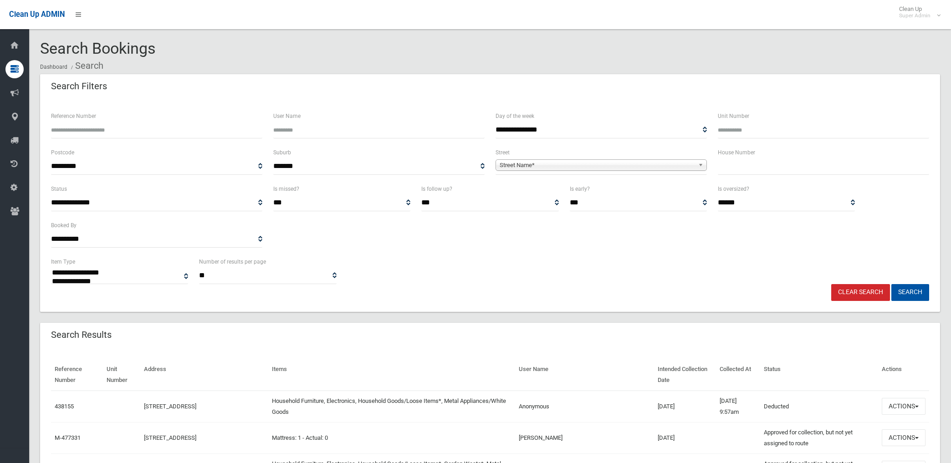
select select
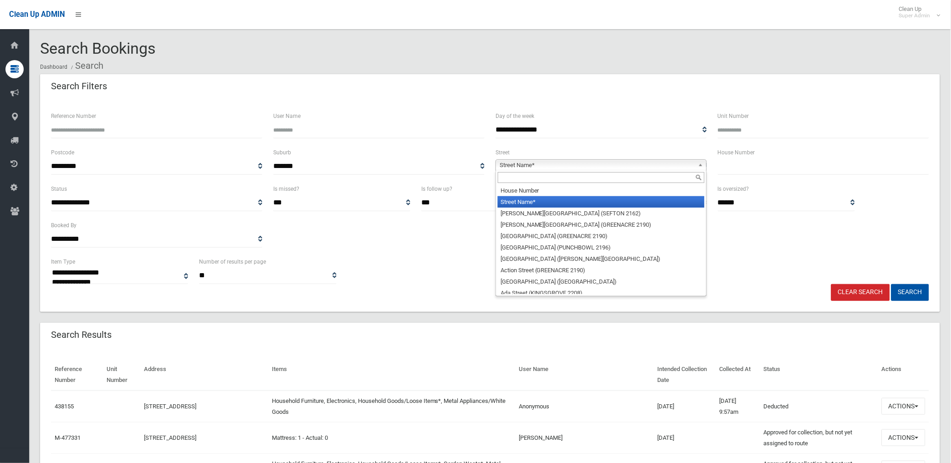
click at [530, 166] on span "Street Name*" at bounding box center [597, 165] width 195 height 11
click at [528, 177] on input "text" at bounding box center [601, 177] width 207 height 11
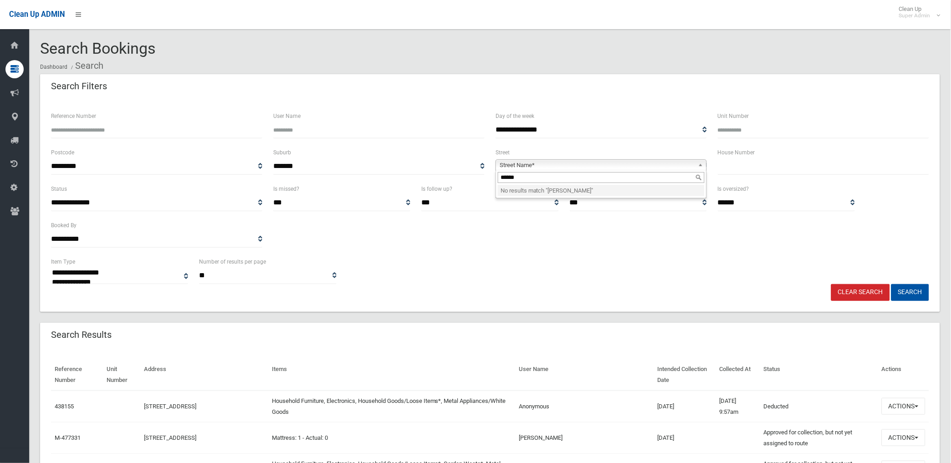
type input "*****"
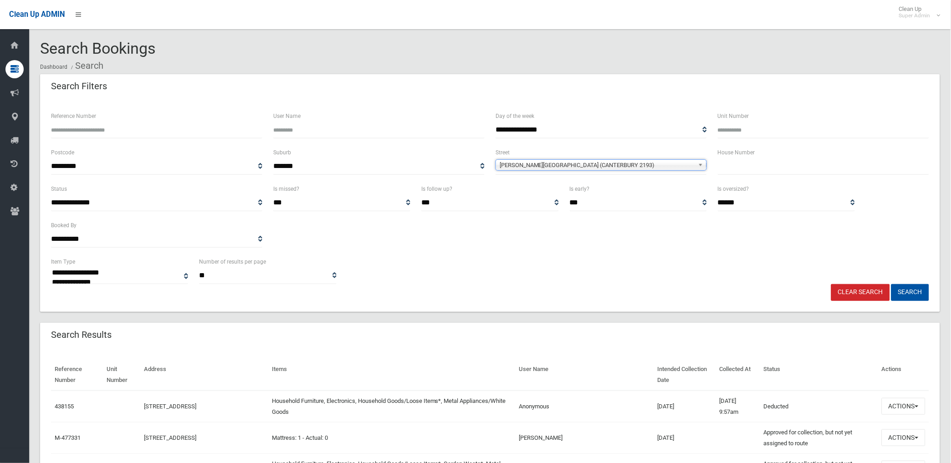
click at [540, 162] on span "James Street (CANTERBURY 2193)" at bounding box center [597, 165] width 195 height 11
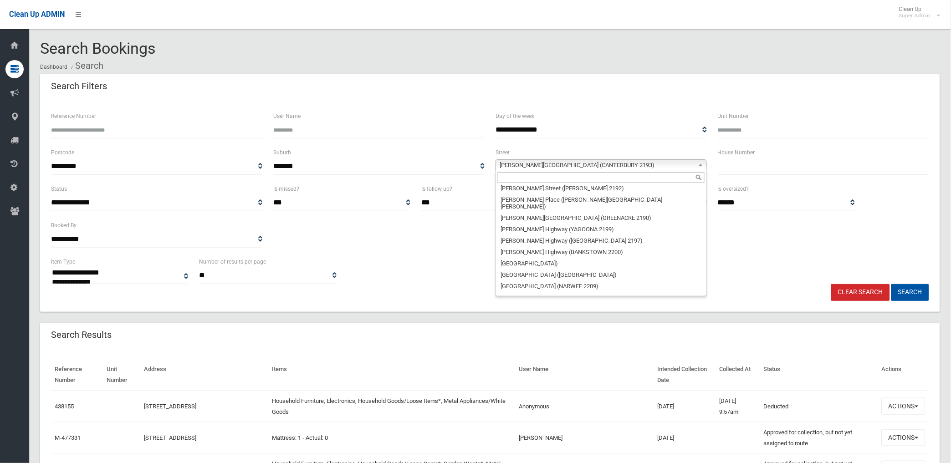
scroll to position [11944, 0]
click at [602, 178] on input "text" at bounding box center [601, 177] width 207 height 11
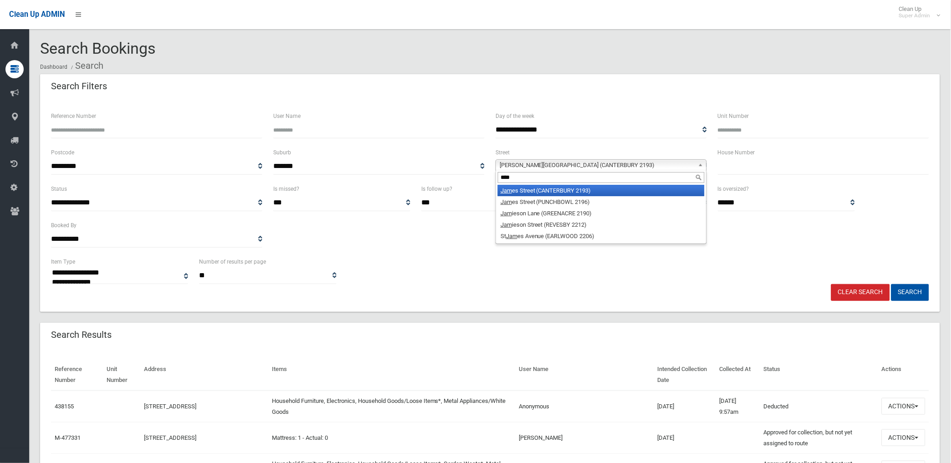
scroll to position [0, 0]
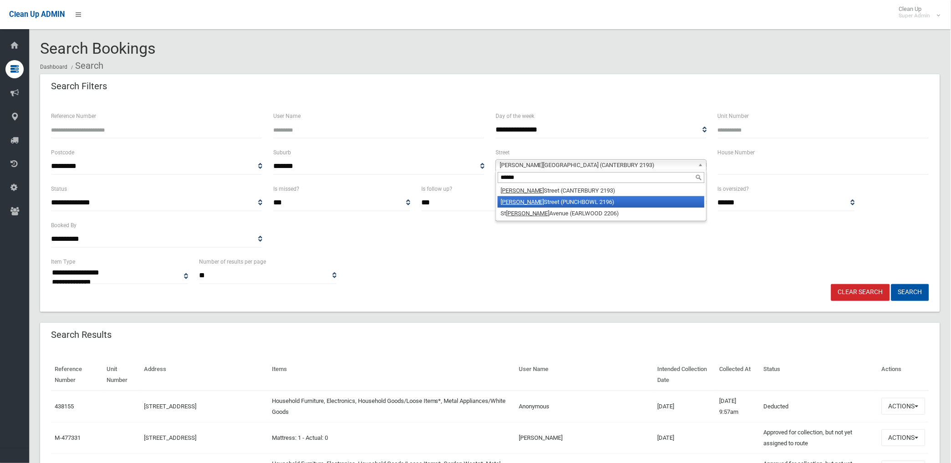
type input "*****"
click at [565, 203] on li "James Street (PUNCHBOWL 2196)" at bounding box center [601, 201] width 207 height 11
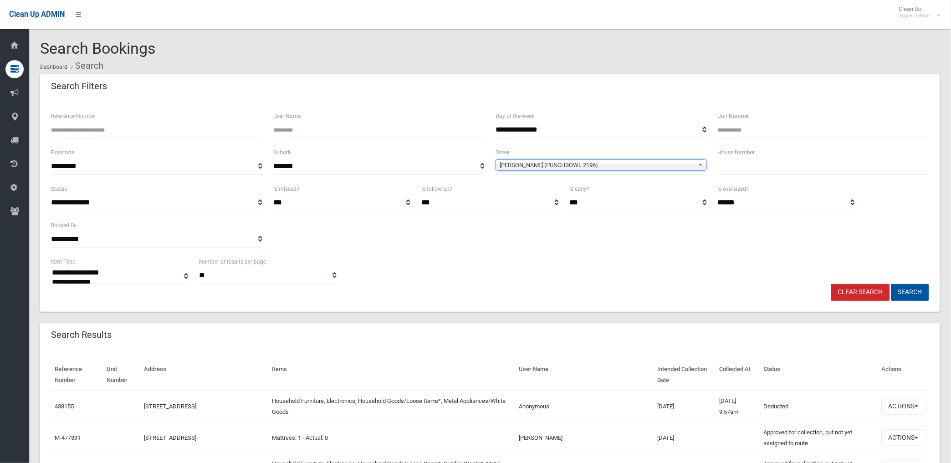
click at [734, 167] on input "text" at bounding box center [823, 166] width 211 height 17
type input "**"
click at [891, 284] on button "Search" at bounding box center [910, 292] width 38 height 17
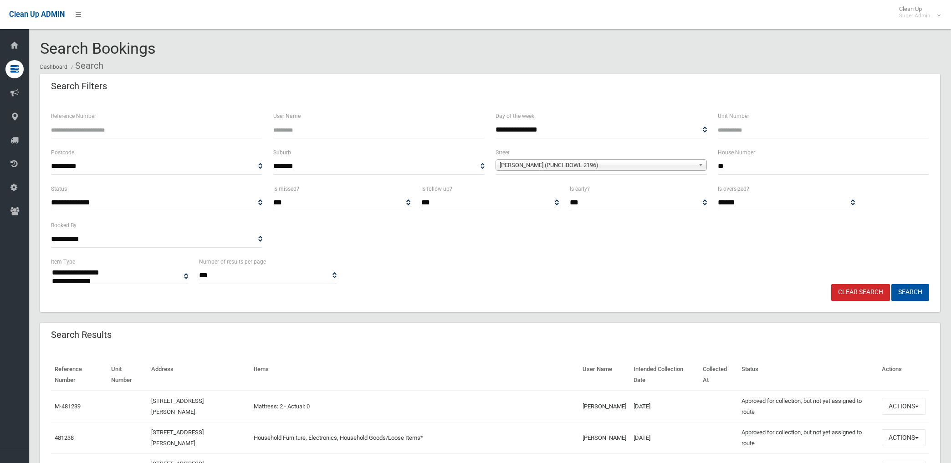
select select
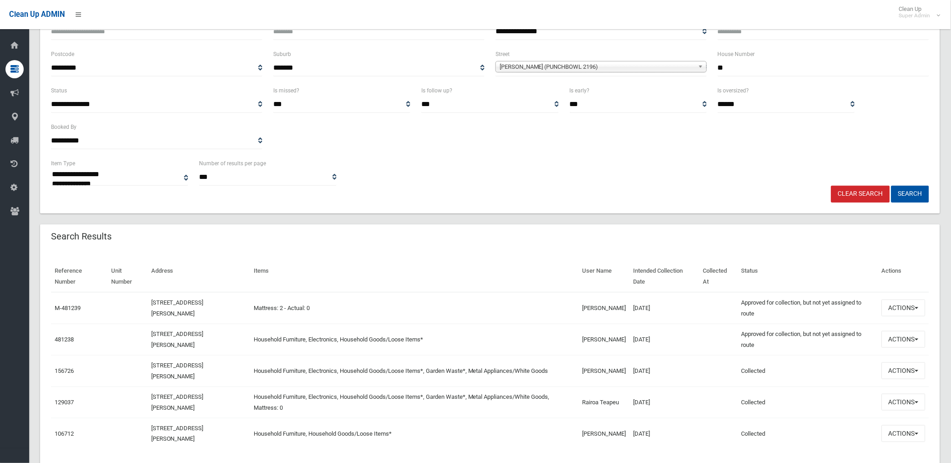
scroll to position [101, 0]
